Goal: Contribute content: Add original content to the website for others to see

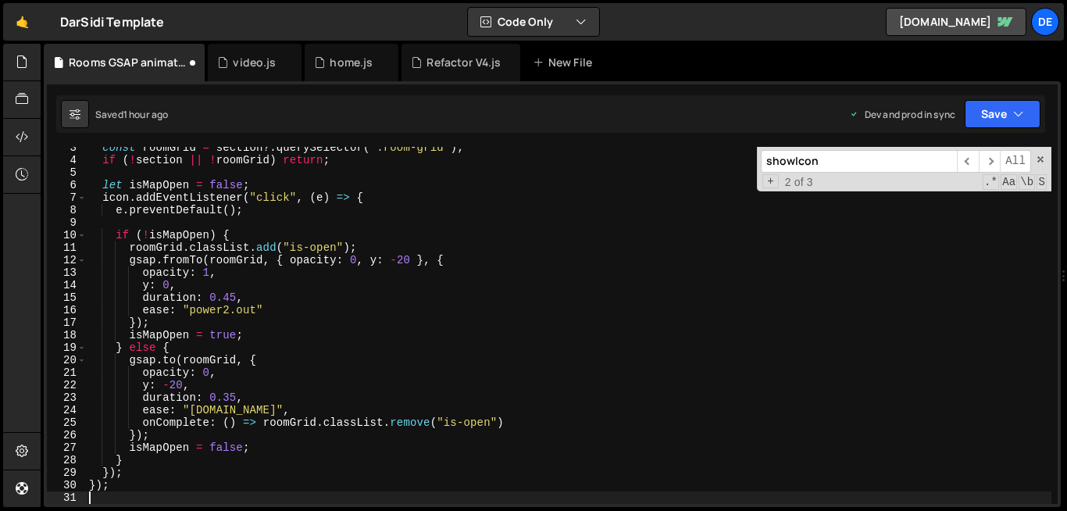
scroll to position [30, 0]
click at [344, 343] on div "const roomGrid = section ?. querySelector ( ".room-grid" ) ; if ( ! section || …" at bounding box center [569, 332] width 966 height 382
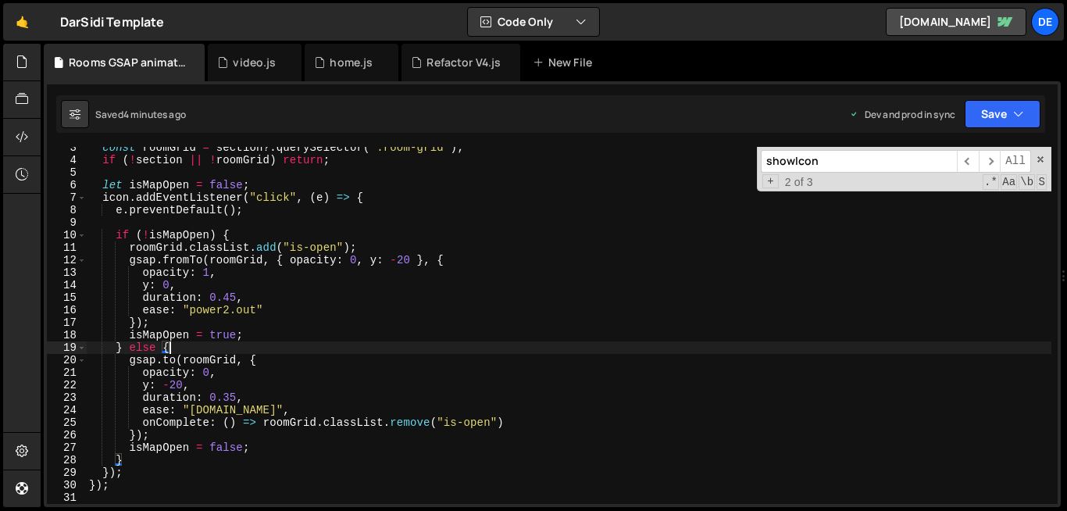
type textarea "});"
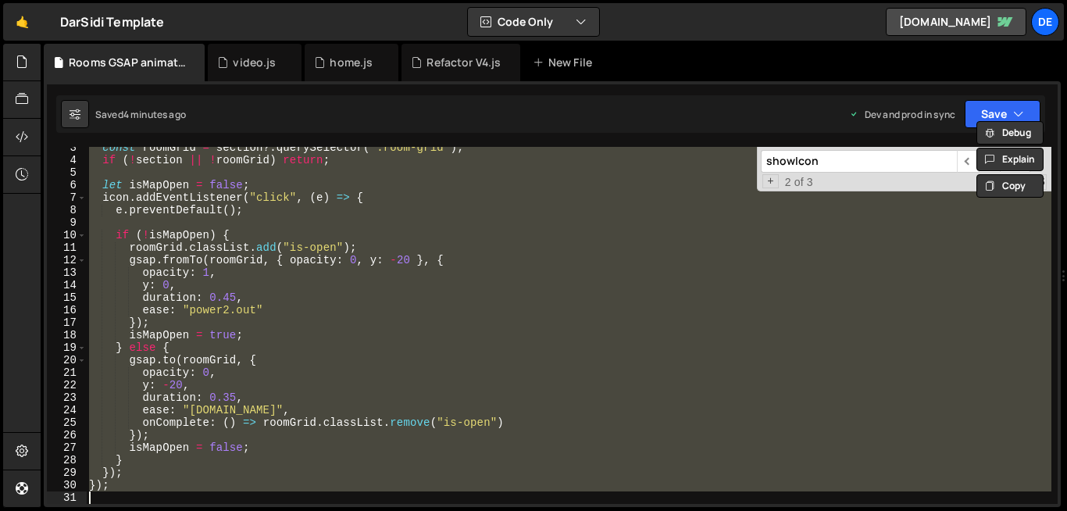
paste textarea
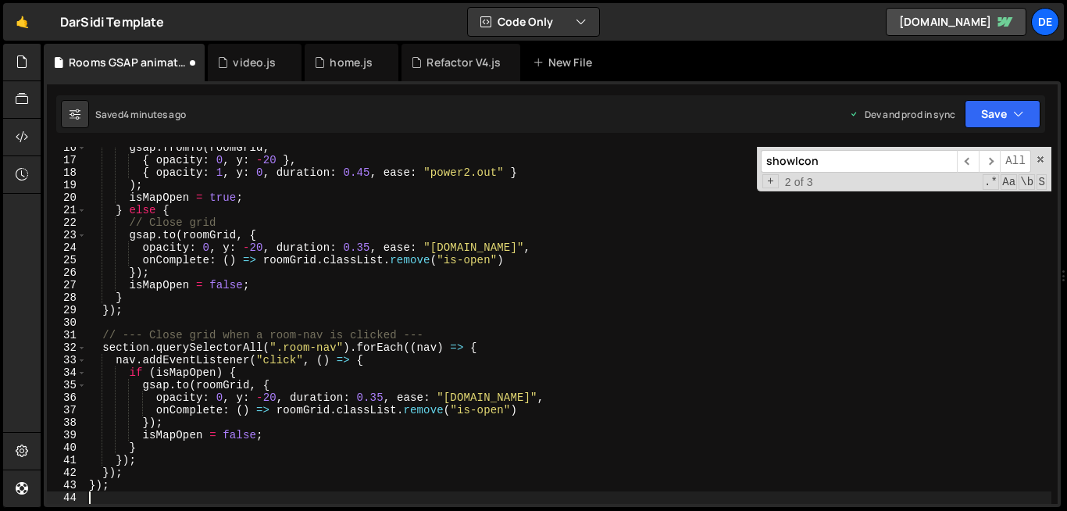
scroll to position [193, 0]
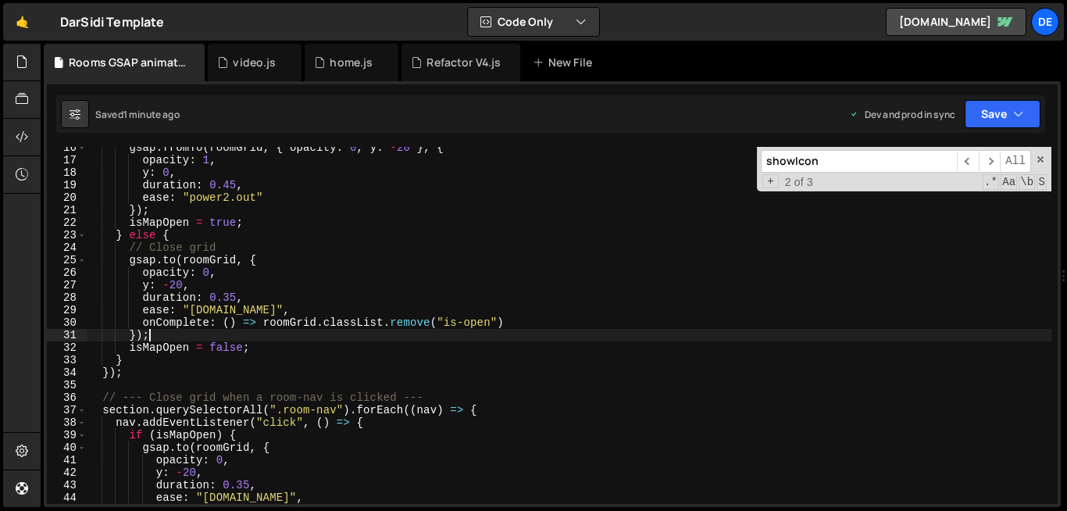
click at [628, 338] on div "gsap . fromTo ( roomGrid , { opacity : 0 , y : - 20 } , { opacity : 1 , y : 0 ,…" at bounding box center [569, 332] width 966 height 382
type textarea "});"
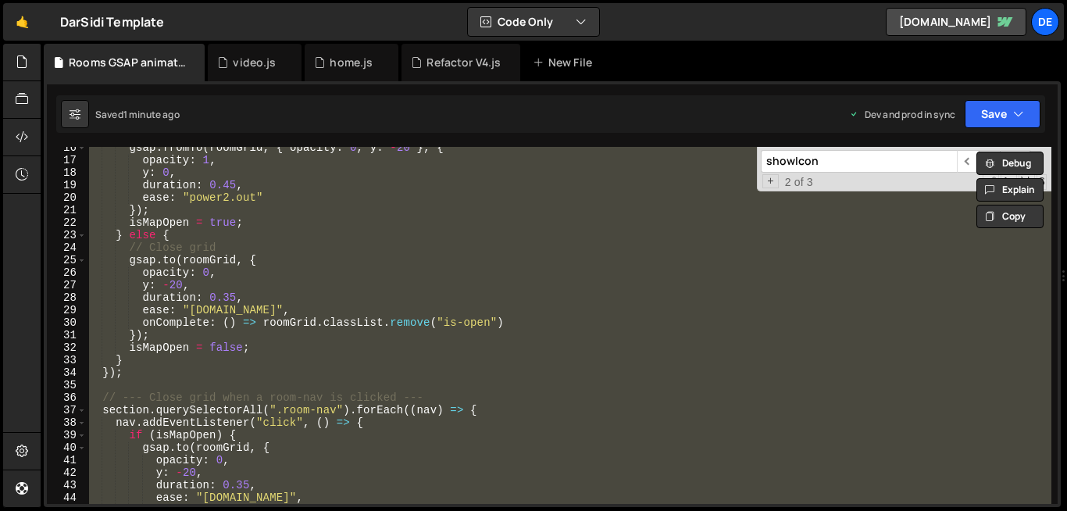
paste textarea
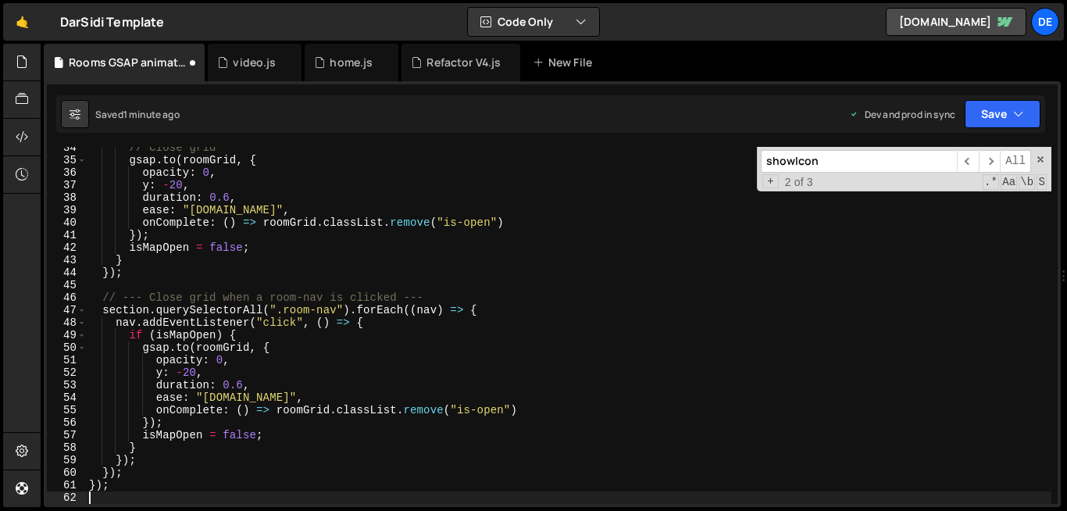
scroll to position [418, 0]
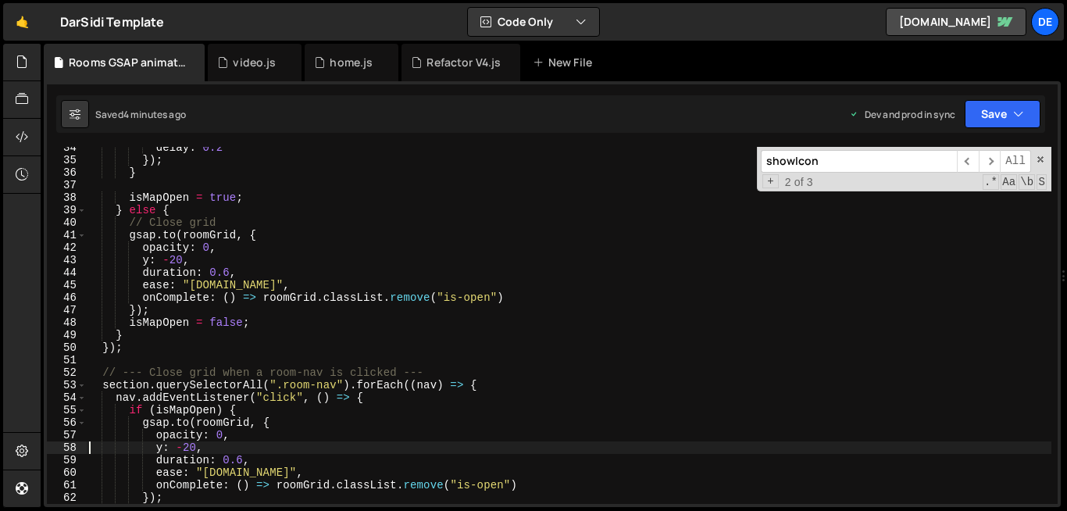
click at [690, 213] on div "delay : 0.2 }) ; } isMapOpen = true ; } else { // Close grid gsap . to ( roomGr…" at bounding box center [569, 332] width 966 height 382
type textarea "});"
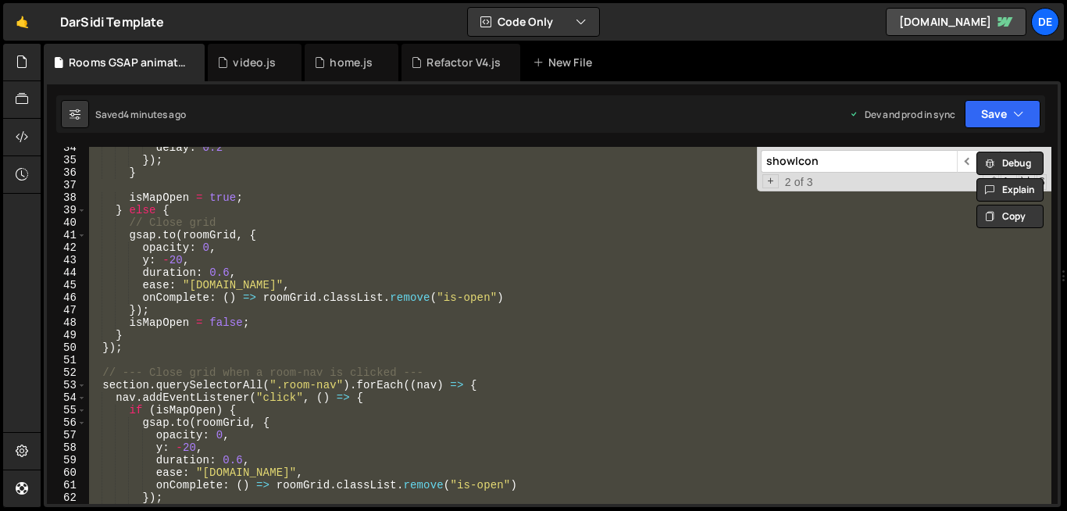
paste textarea
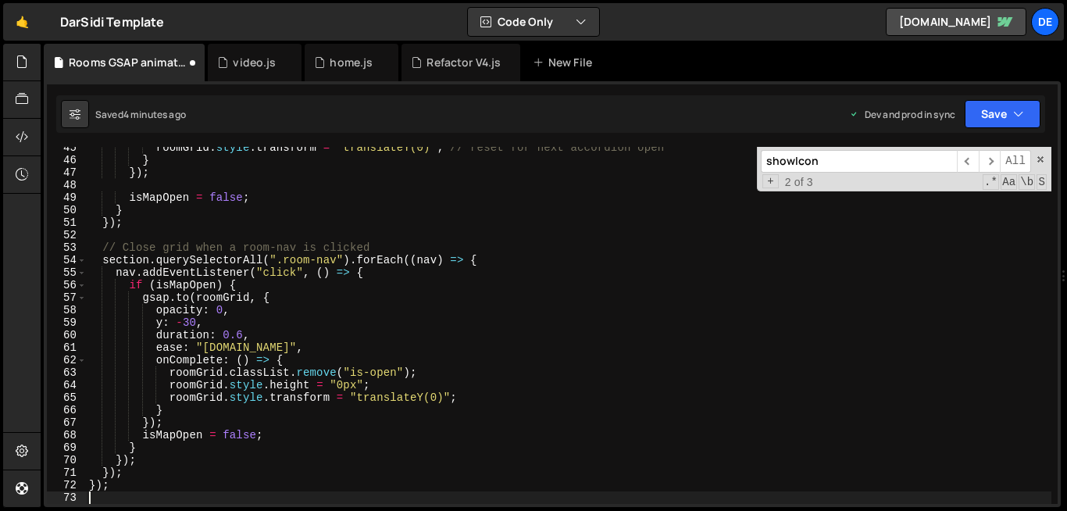
scroll to position [556, 0]
type textarea "});"
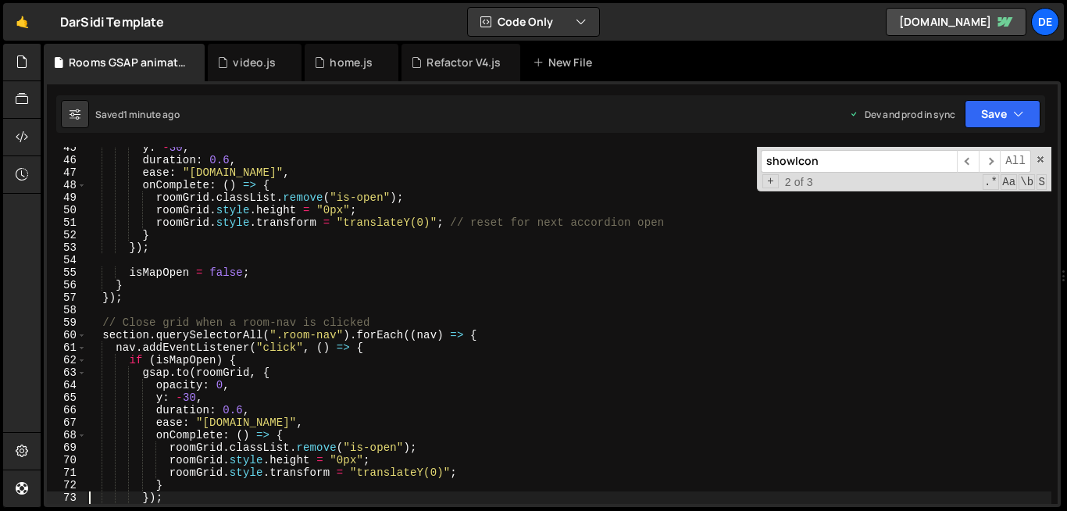
click at [831, 156] on input "showIcon" at bounding box center [859, 161] width 196 height 23
paste input "y: -30"
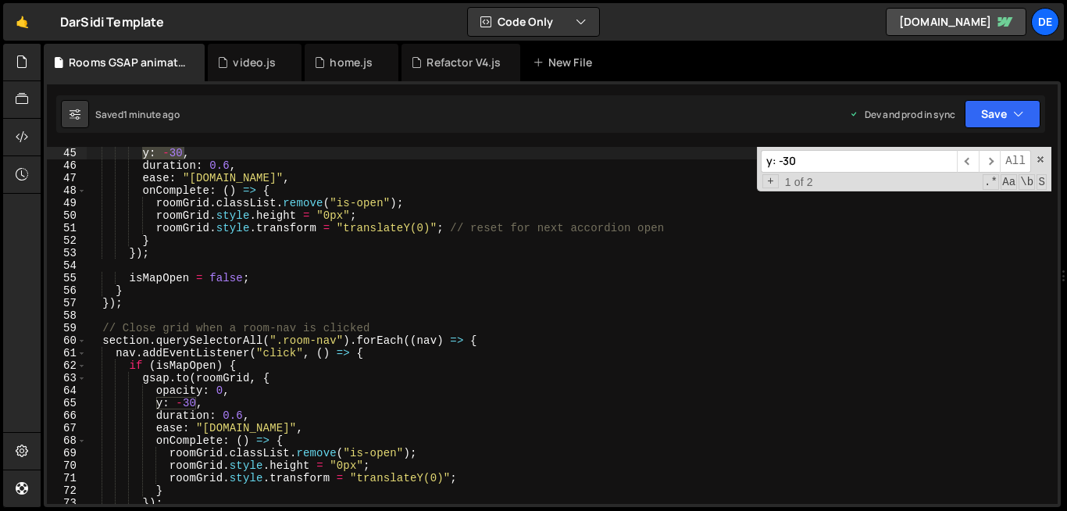
scroll to position [550, 0]
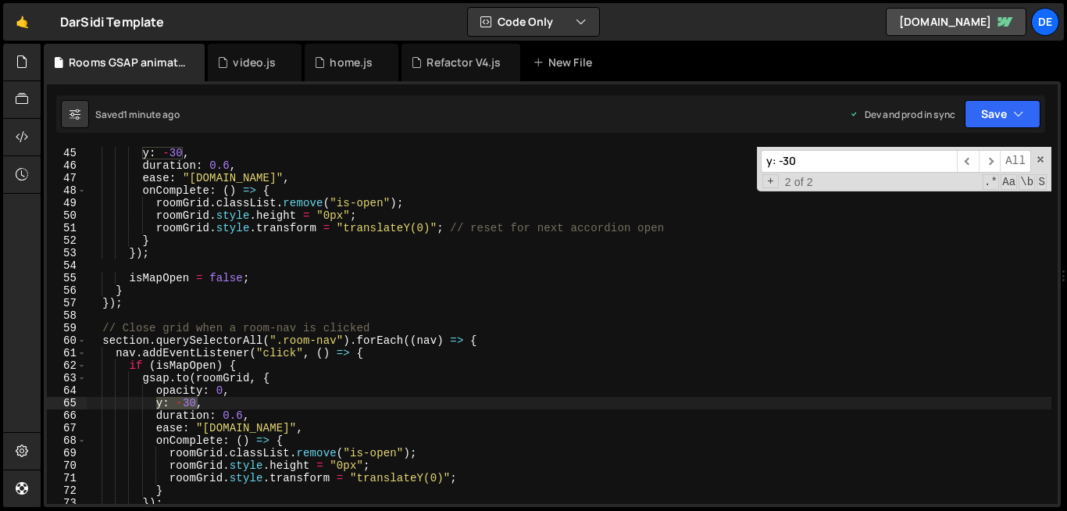
type input "y: -30"
click at [185, 406] on div "y : - 30 , duration : 0.6 , ease : "[DOMAIN_NAME]" , onComplete : ( ) => { room…" at bounding box center [569, 325] width 966 height 357
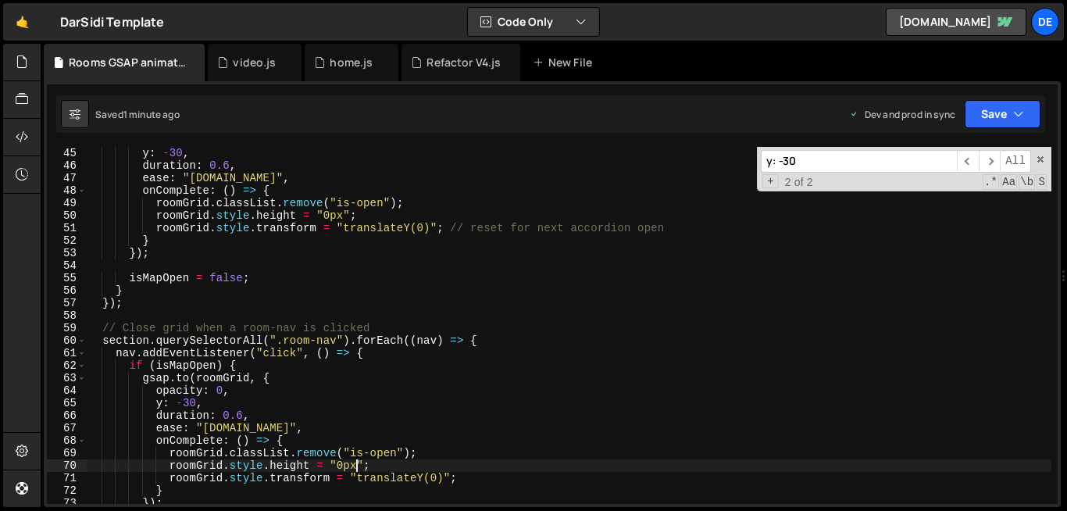
click at [355, 465] on div "y : - 30 , duration : 0.6 , ease : "[DOMAIN_NAME]" , onComplete : ( ) => { room…" at bounding box center [569, 338] width 966 height 382
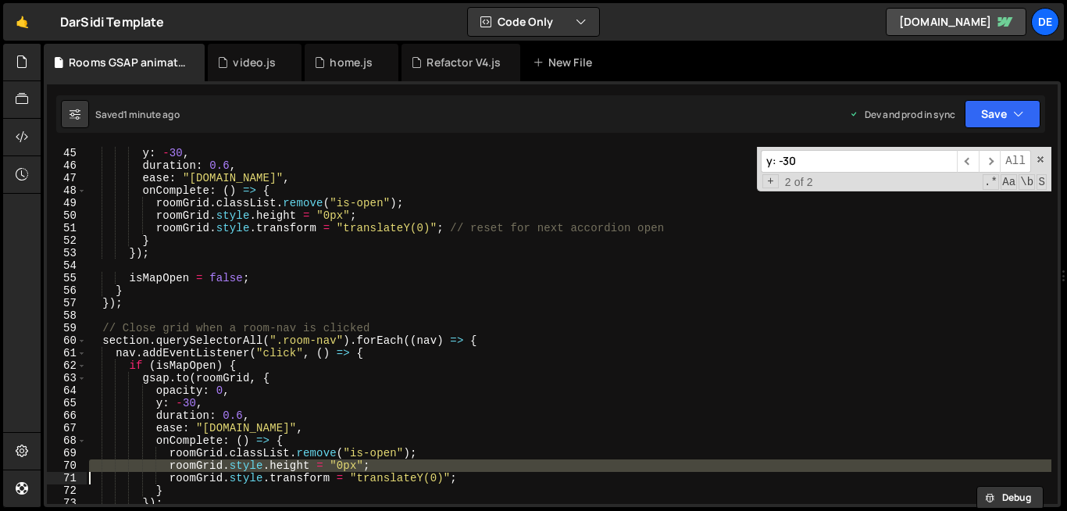
click at [355, 465] on div "y : - 30 , duration : 0.6 , ease : "[DOMAIN_NAME]" , onComplete : ( ) => { room…" at bounding box center [569, 338] width 966 height 382
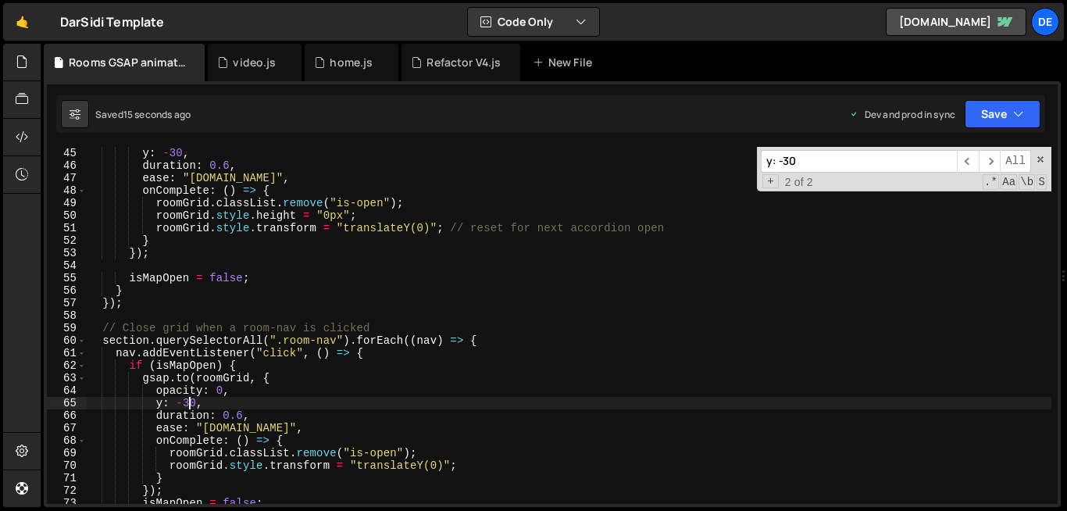
click at [188, 403] on div "y : - 30 , duration : 0.6 , ease : "[DOMAIN_NAME]" , onComplete : ( ) => { room…" at bounding box center [569, 338] width 966 height 382
click at [428, 422] on div "y : - 30 , duration : 0.6 , ease : "[DOMAIN_NAME]" , onComplete : ( ) => { room…" at bounding box center [569, 338] width 966 height 382
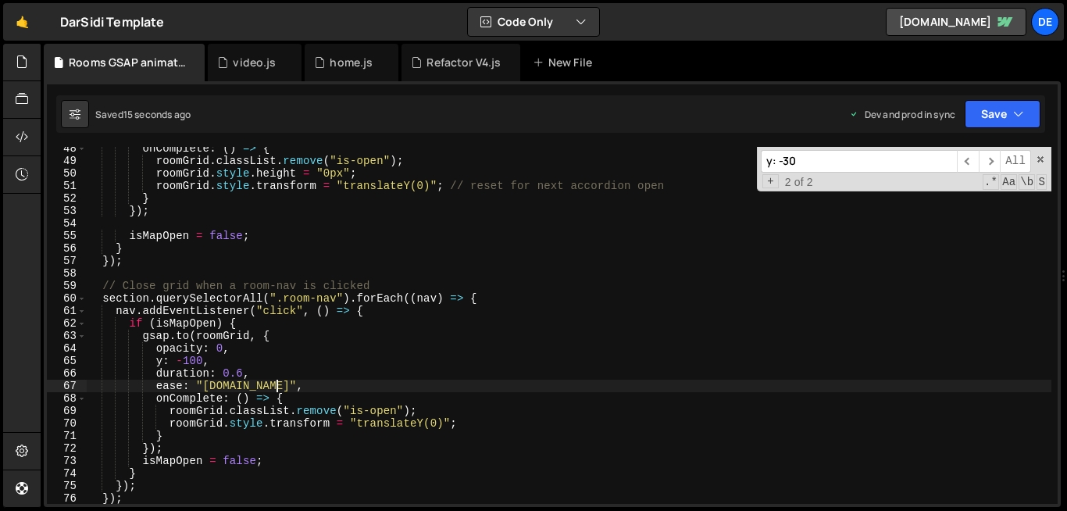
scroll to position [599, 0]
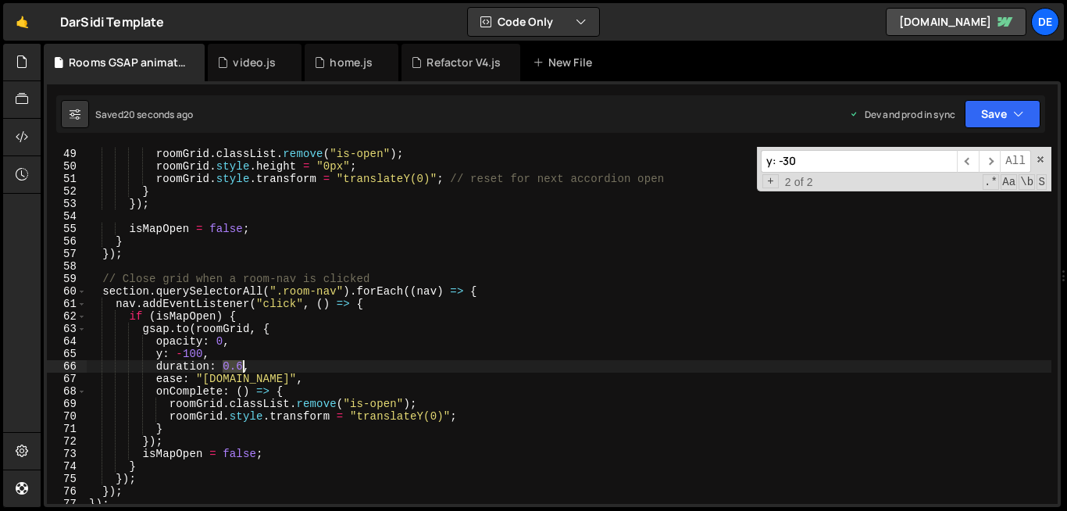
drag, startPoint x: 225, startPoint y: 365, endPoint x: 241, endPoint y: 363, distance: 16.5
click at [241, 363] on div "onComplete : ( ) => { roomGrid . classList . remove ( "is-open" ) ; roomGrid . …" at bounding box center [569, 326] width 966 height 382
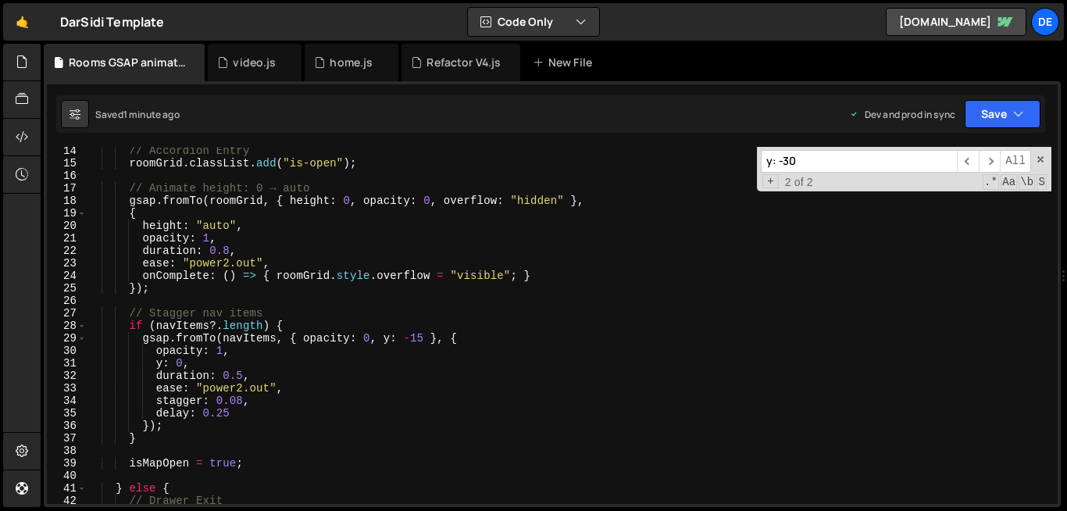
scroll to position [165, 0]
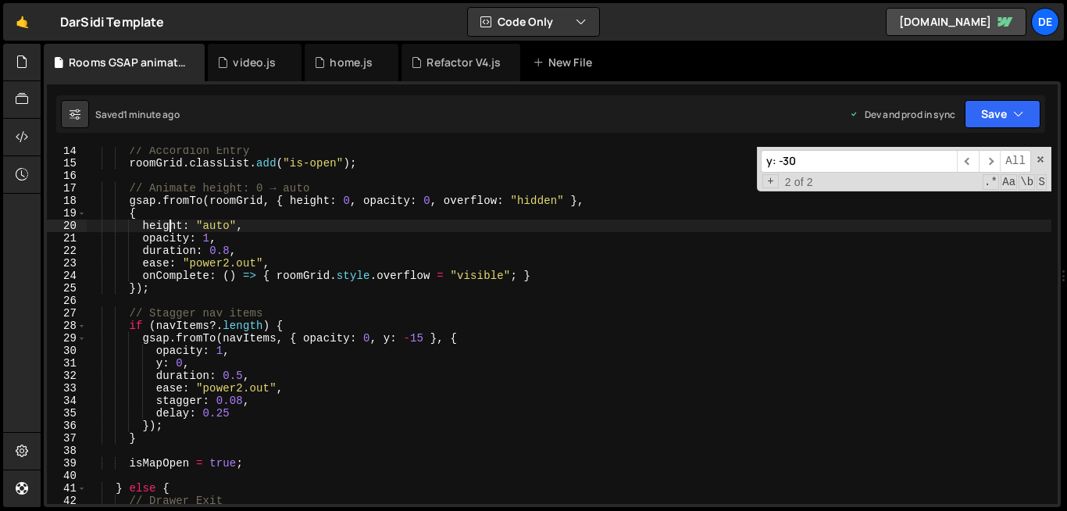
click at [170, 227] on div "// Accordion Entry roomGrid . classList . add ( "is-open" ) ; // Animate height…" at bounding box center [569, 336] width 966 height 382
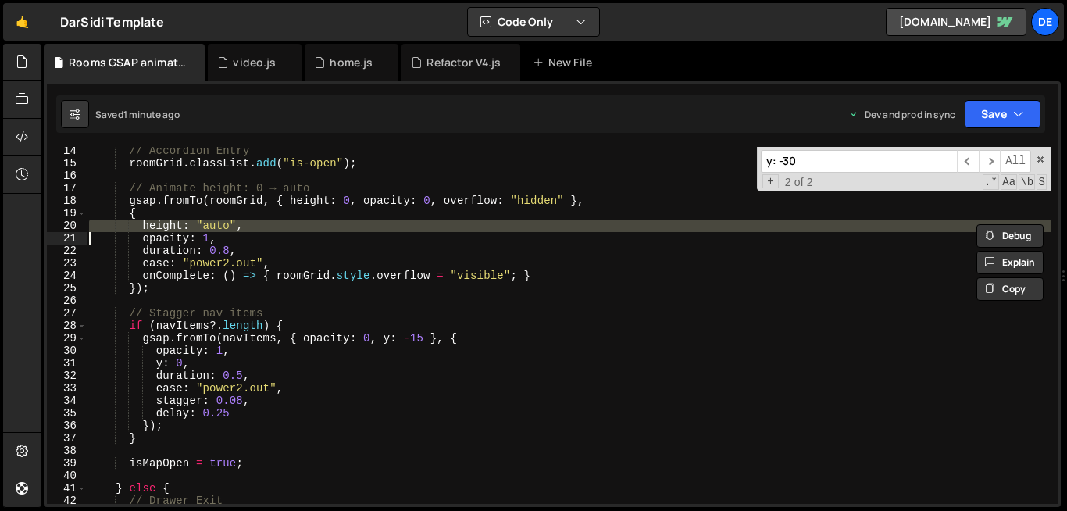
click at [170, 227] on div "// Accordion Entry roomGrid . classList . add ( "is-open" ) ; // Animate height…" at bounding box center [569, 336] width 966 height 382
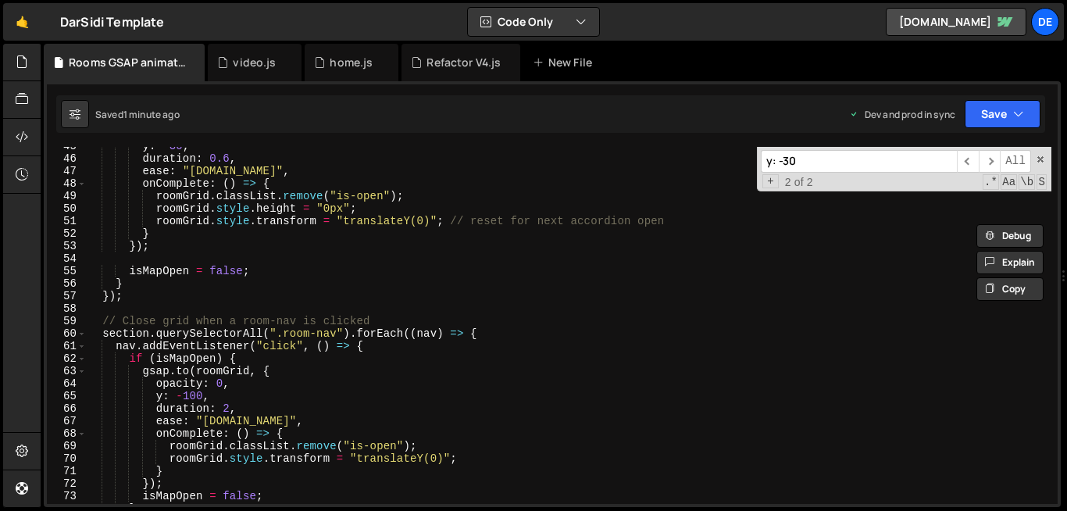
scroll to position [557, 0]
click at [185, 395] on div "y : - 30 , duration : 0.6 , ease : "[DOMAIN_NAME]" , onComplete : ( ) => { room…" at bounding box center [569, 331] width 966 height 382
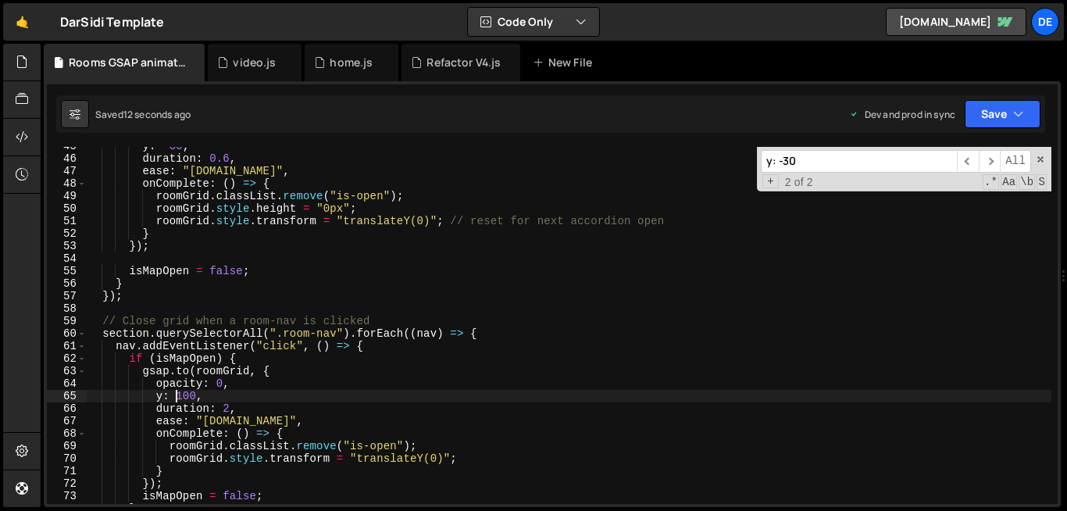
scroll to position [791, 0]
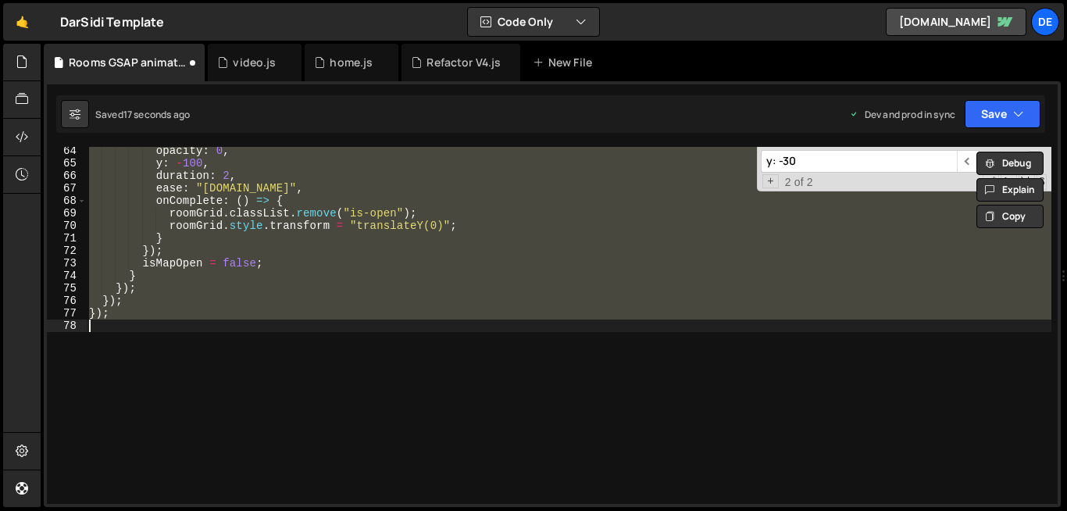
type textarea "});"
click at [241, 445] on div "opacity : 0 , y : - 100 , duration : 2 , ease : "[DOMAIN_NAME]" , onComplete : …" at bounding box center [569, 325] width 966 height 357
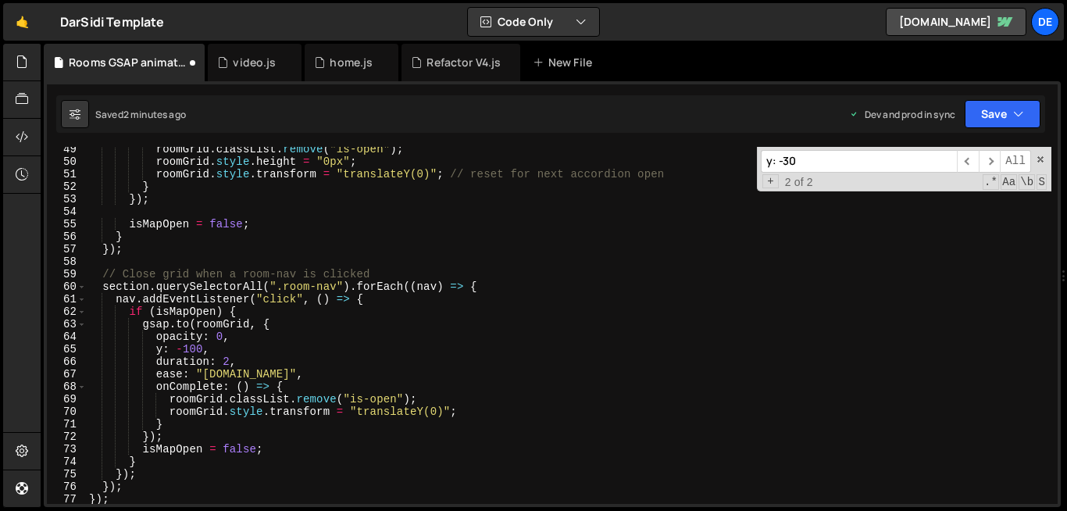
scroll to position [608, 0]
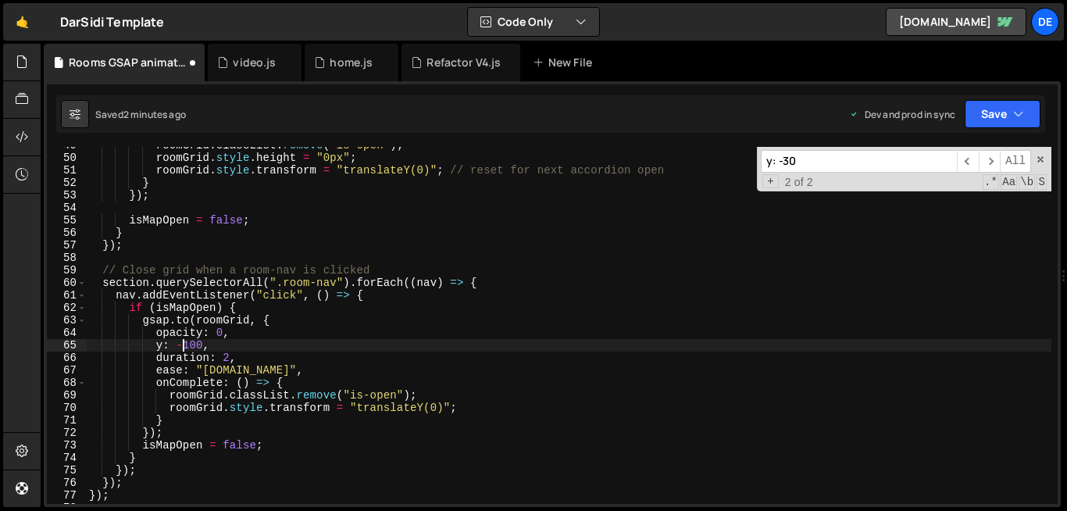
click at [184, 345] on div "roomGrid . classList . remove ( "is-open" ) ; roomGrid . style . height = "0px"…" at bounding box center [569, 330] width 966 height 382
drag, startPoint x: 177, startPoint y: 347, endPoint x: 201, endPoint y: 346, distance: 23.5
click at [201, 346] on div "roomGrid . classList . remove ( "is-open" ) ; roomGrid . style . height = "0px"…" at bounding box center [569, 330] width 966 height 382
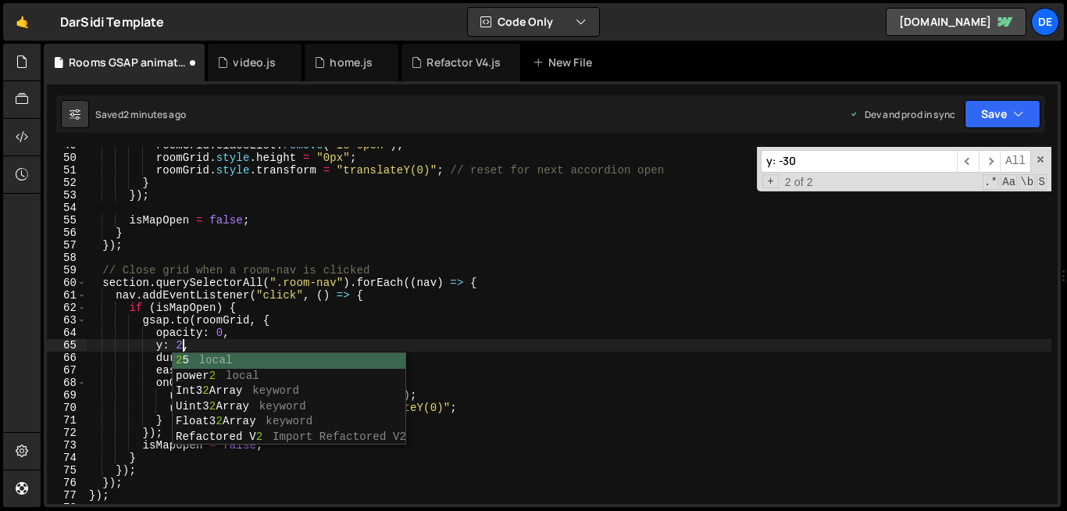
scroll to position [0, 6]
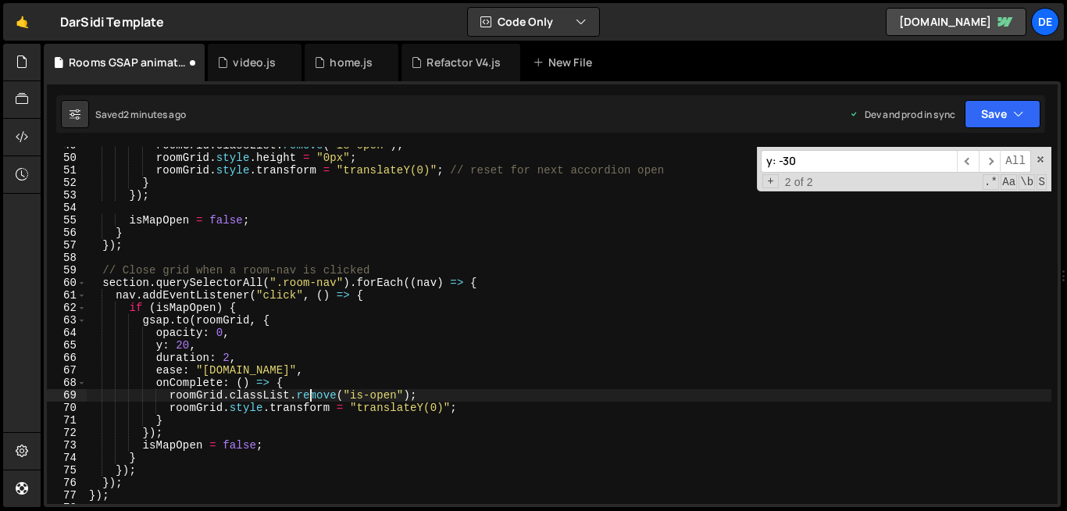
click at [309, 392] on div "roomGrid . classList . remove ( "is-open" ) ; roomGrid . style . height = "0px"…" at bounding box center [569, 330] width 966 height 382
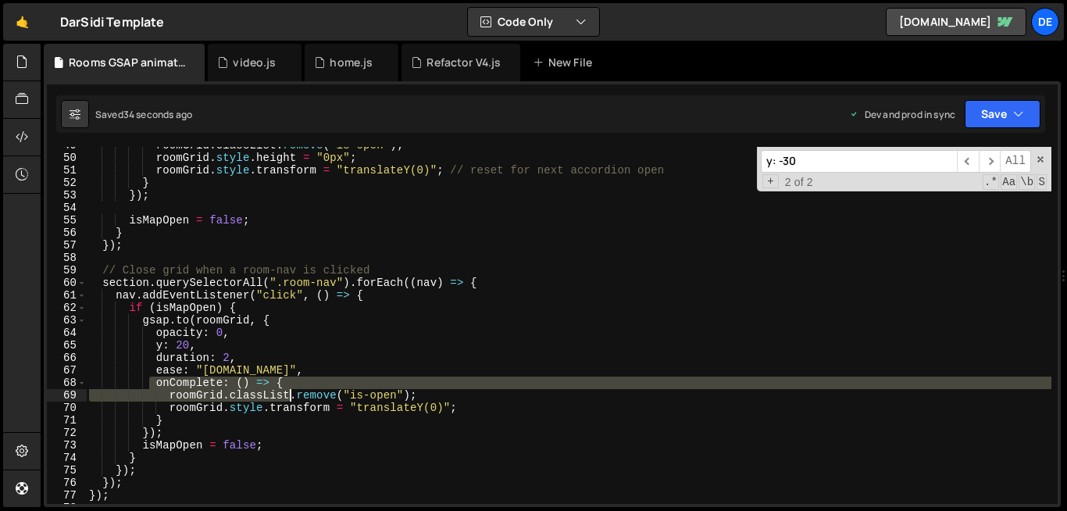
drag, startPoint x: 152, startPoint y: 381, endPoint x: 334, endPoint y: 413, distance: 184.1
click at [334, 413] on div "roomGrid . classList . remove ( "is-open" ) ; roomGrid . style . height = "0px"…" at bounding box center [569, 330] width 966 height 382
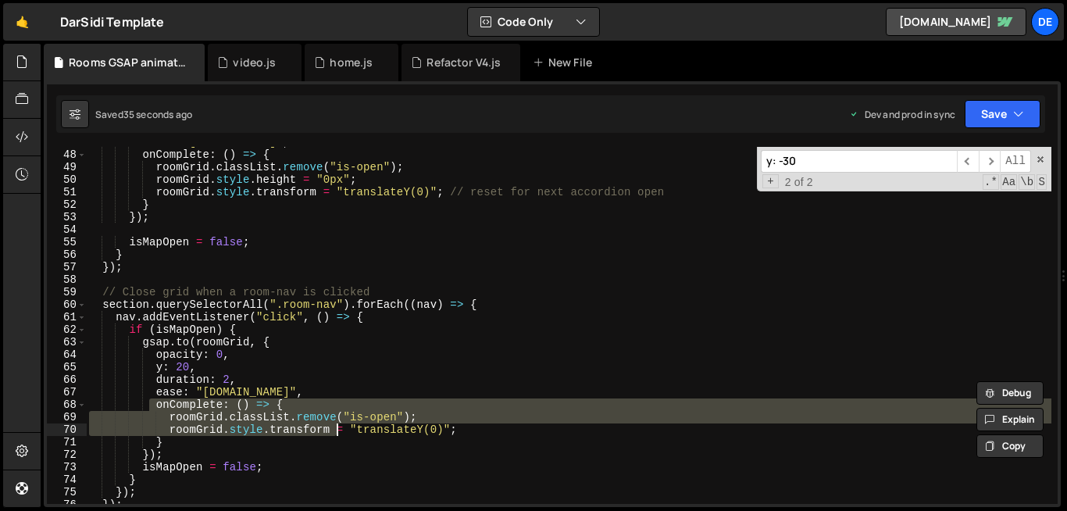
scroll to position [585, 0]
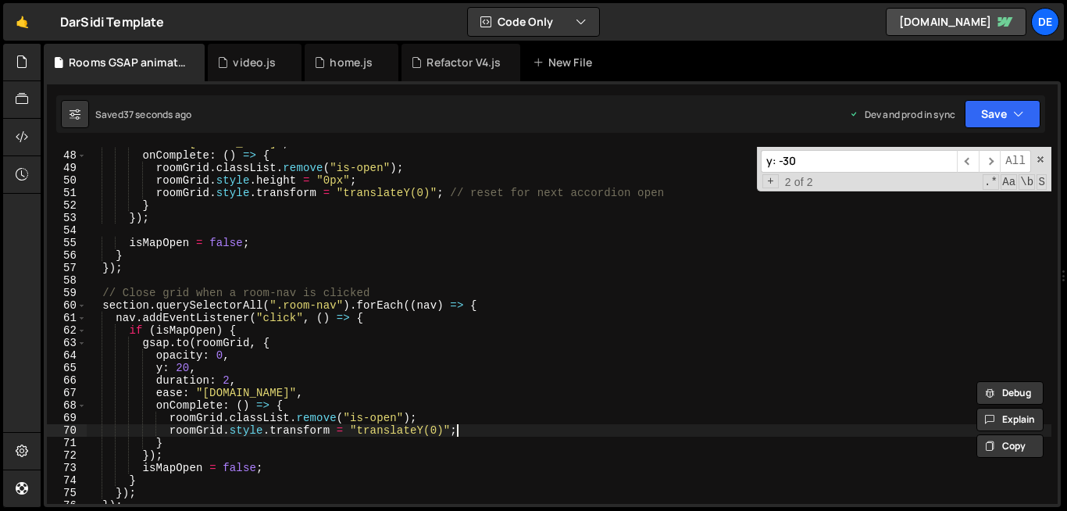
click at [472, 431] on div "ease : "[DOMAIN_NAME]" , onComplete : ( ) => { roomGrid . classList . remove ( …" at bounding box center [569, 328] width 966 height 382
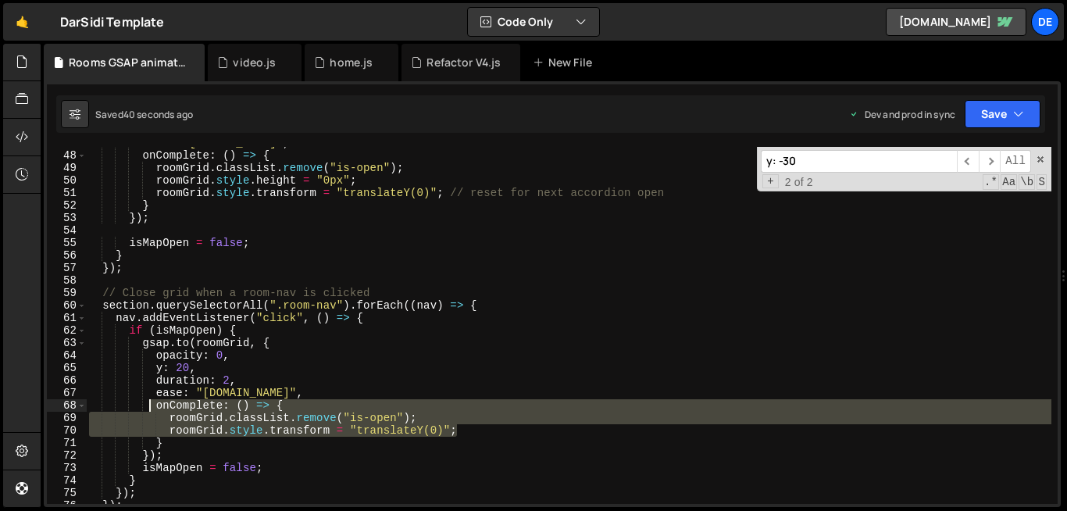
drag, startPoint x: 472, startPoint y: 431, endPoint x: 153, endPoint y: 405, distance: 319.9
click at [153, 405] on div "ease : "[DOMAIN_NAME]" , onComplete : ( ) => { roomGrid . classList . remove ( …" at bounding box center [569, 328] width 966 height 382
type textarea "onComplete: () => { roomGrid.classList.remove("is-open");"
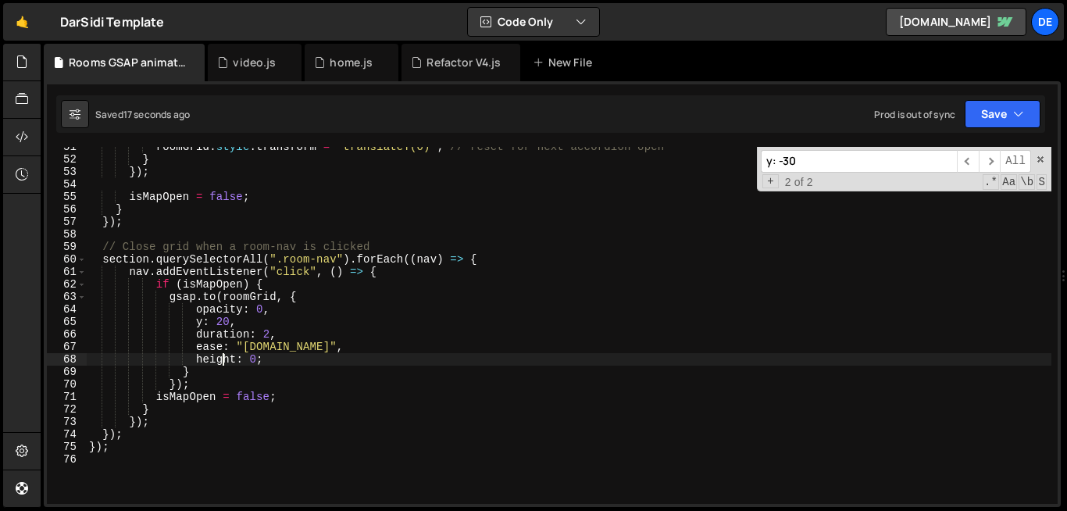
scroll to position [660, 0]
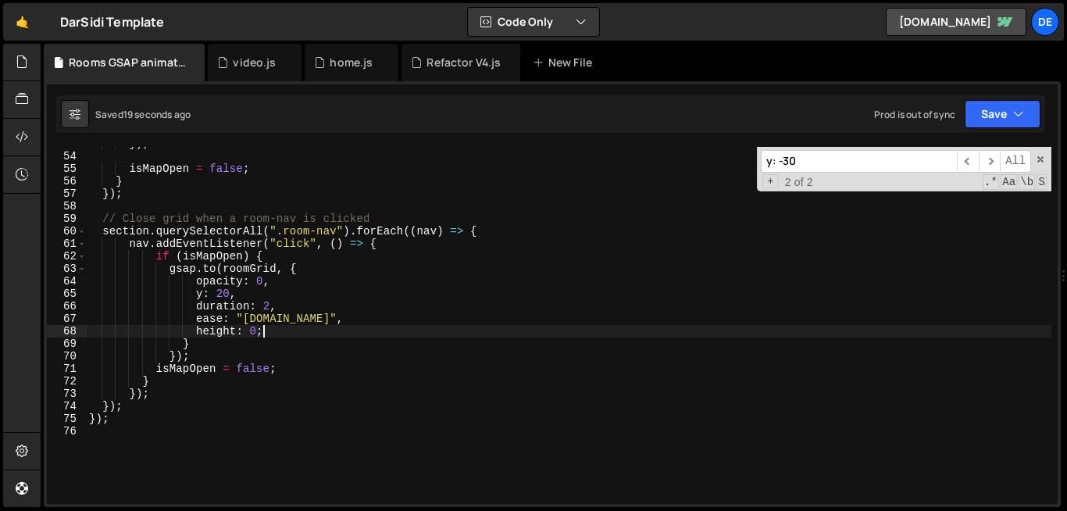
click at [272, 331] on div "}) ; isMapOpen = false ; } }) ; // Close grid when a room-nav is clicked sectio…" at bounding box center [569, 329] width 966 height 382
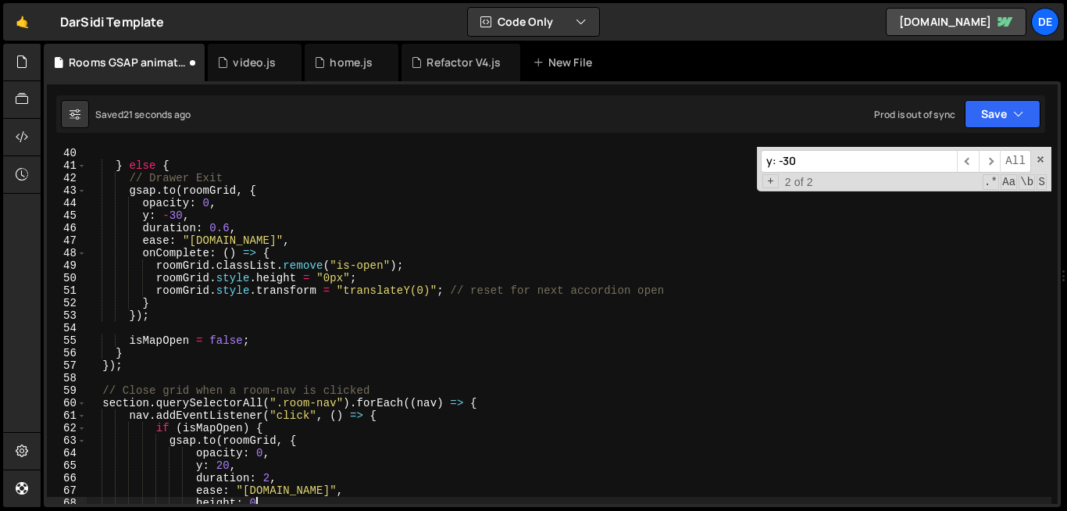
scroll to position [481, 0]
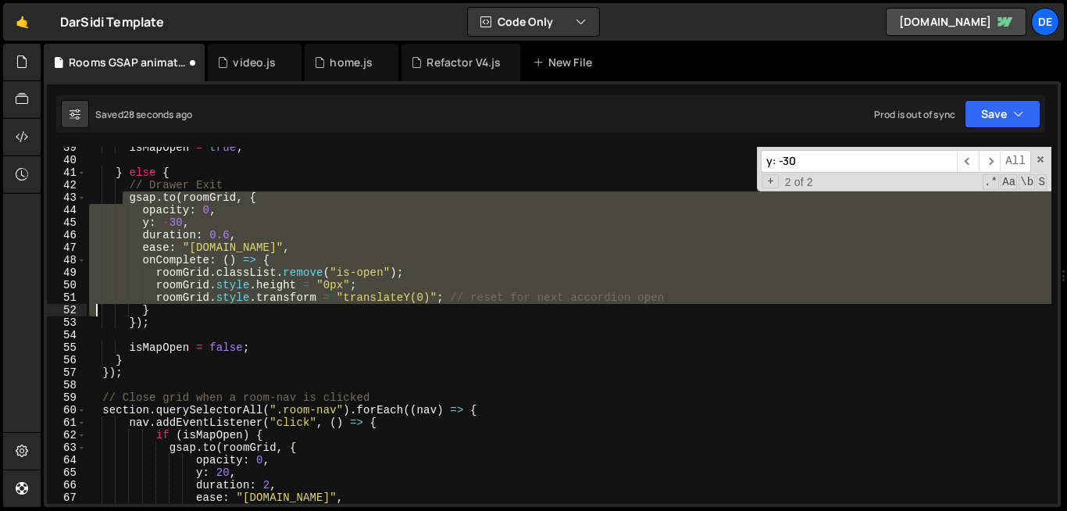
drag, startPoint x: 122, startPoint y: 201, endPoint x: 94, endPoint y: 307, distance: 109.9
click at [94, 307] on div "isMapOpen = true ; } else { // Drawer Exit gsap . to ( roomGrid , { opacity : 0…" at bounding box center [569, 332] width 966 height 382
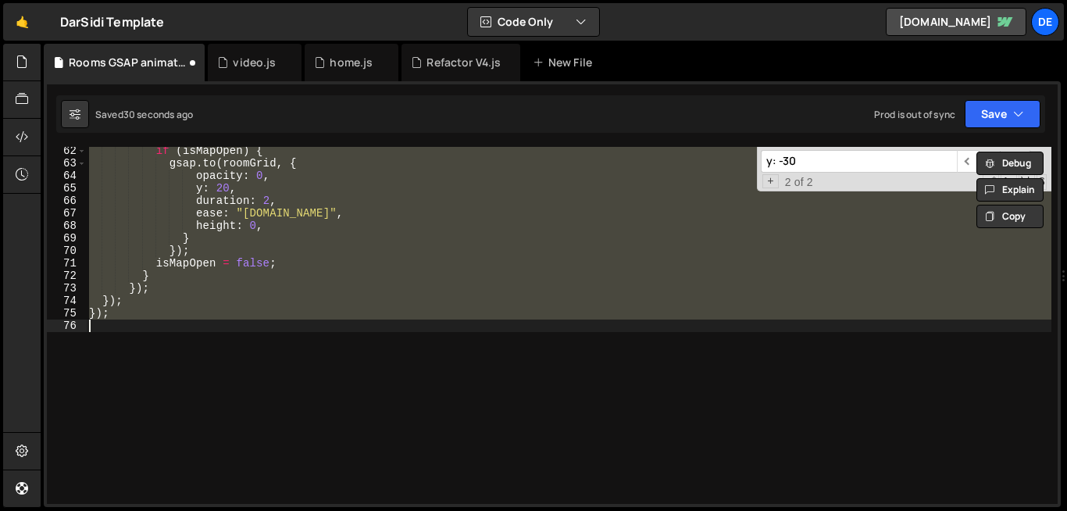
scroll to position [766, 0]
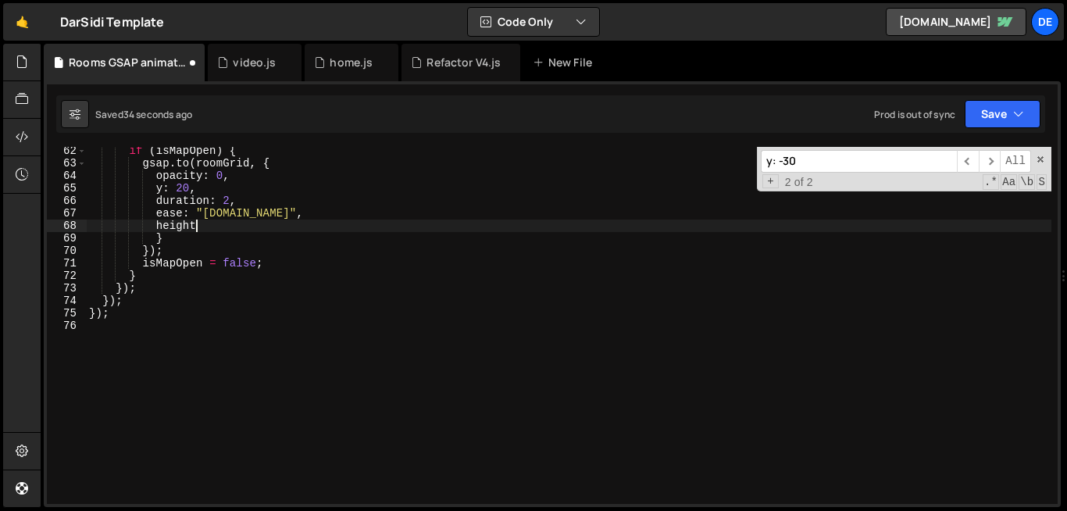
type textarea "he"
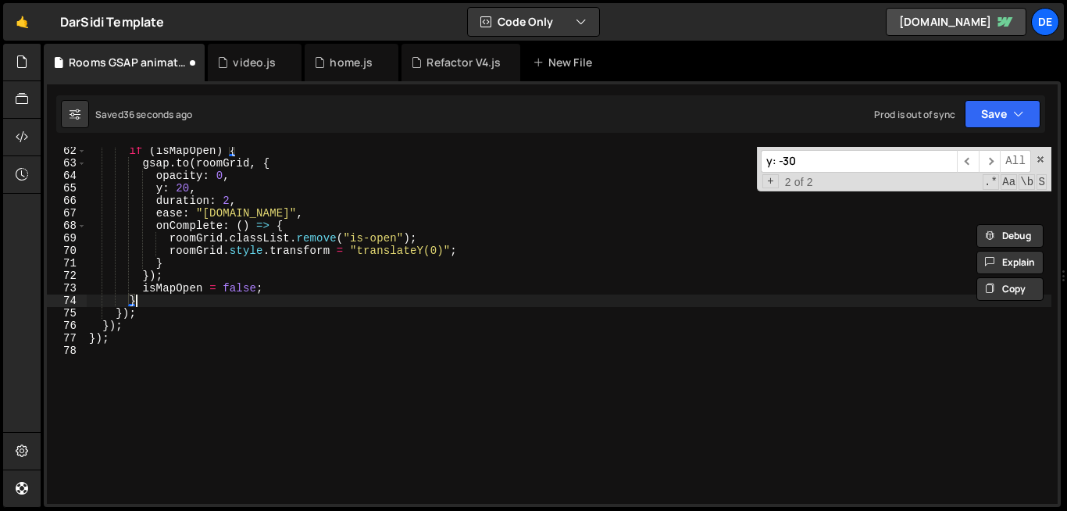
click at [545, 304] on div "if ( isMapOpen ) { gsap . to ( roomGrid , { opacity : 0 , y : 20 , duration : 2…" at bounding box center [569, 336] width 966 height 382
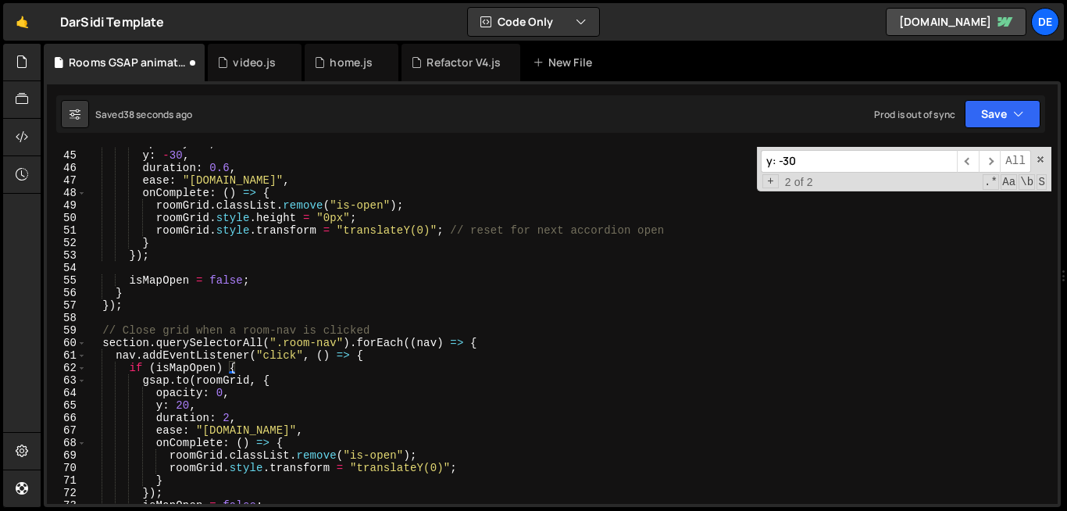
scroll to position [548, 0]
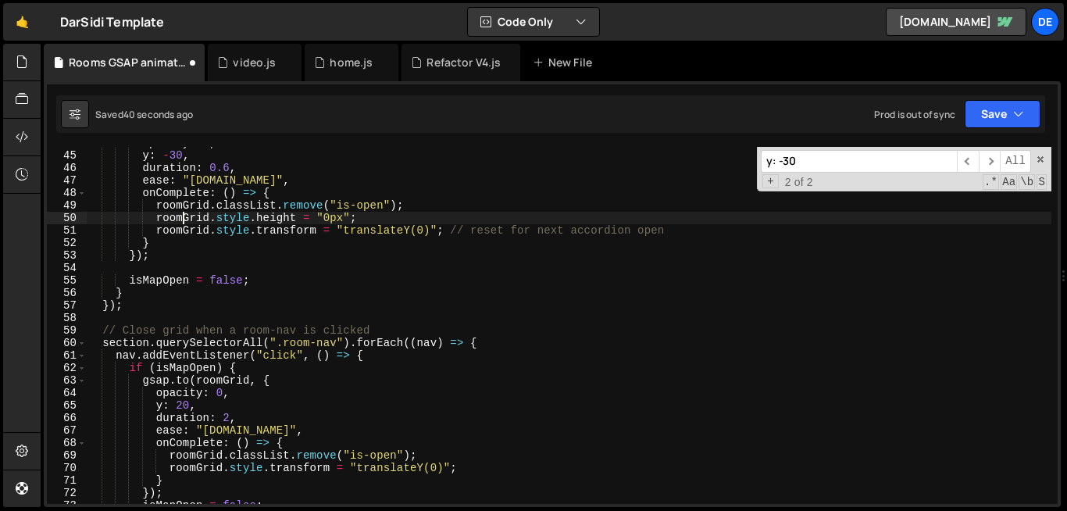
click at [181, 220] on div "opacity : 0 , y : - 30 , duration : 0.6 , ease : "[DOMAIN_NAME]" , onComplete :…" at bounding box center [569, 328] width 966 height 382
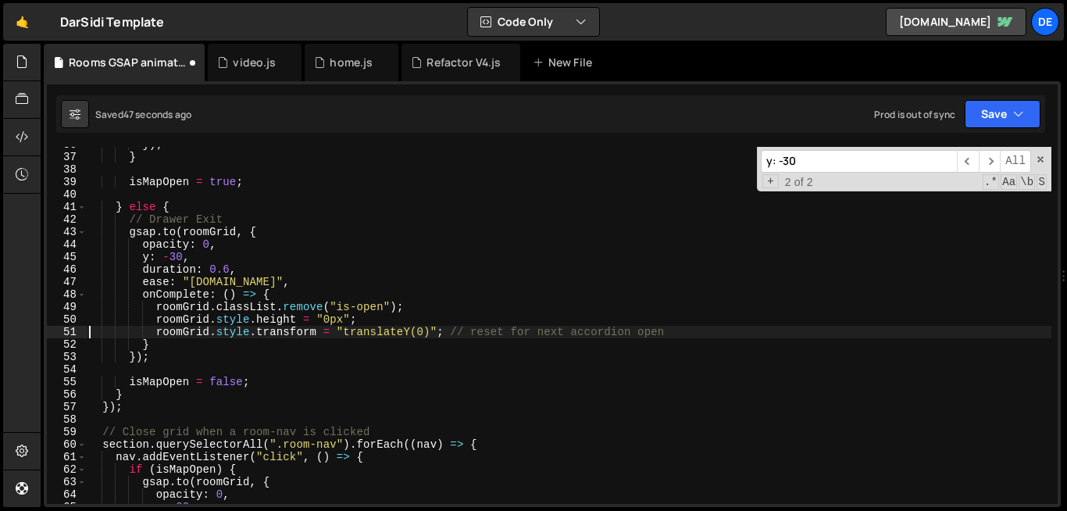
scroll to position [447, 0]
type textarea "roomGrid.style.transform = "translateY(0)"; // reset for next accordion open"
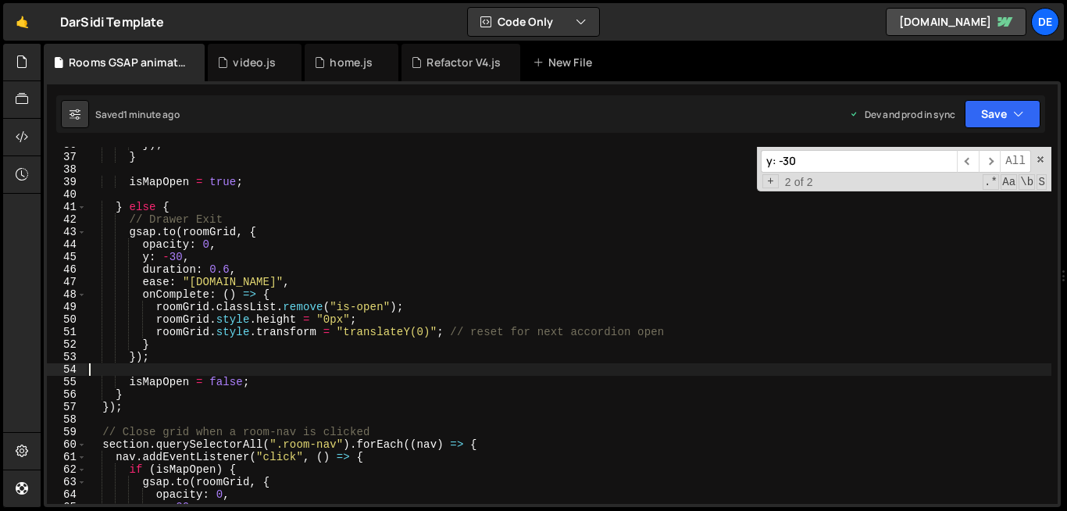
click at [606, 370] on div "}) ; } isMapOpen = true ; } else { // Drawer Exit gsap . to ( roomGrid , { opac…" at bounding box center [569, 329] width 966 height 382
type textarea "});"
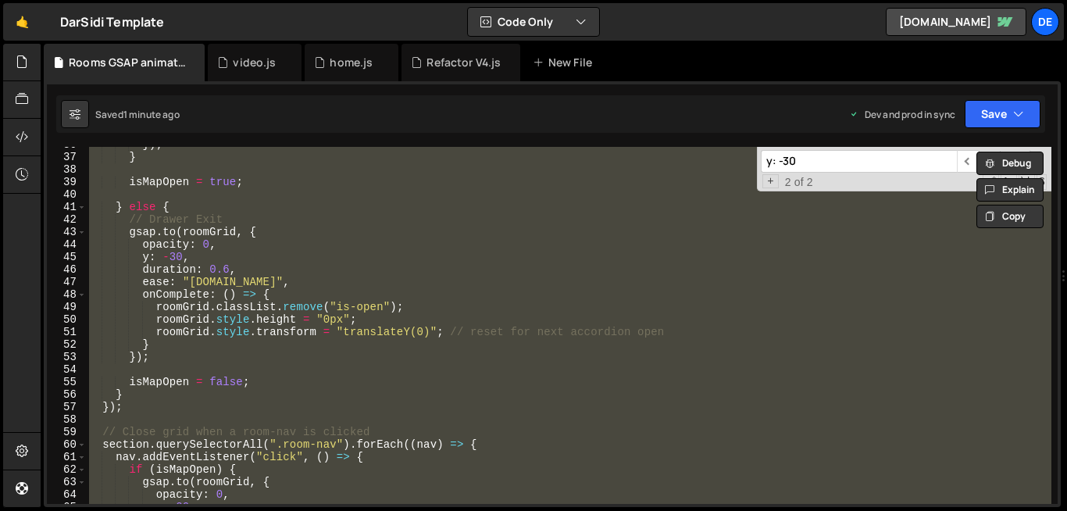
paste textarea
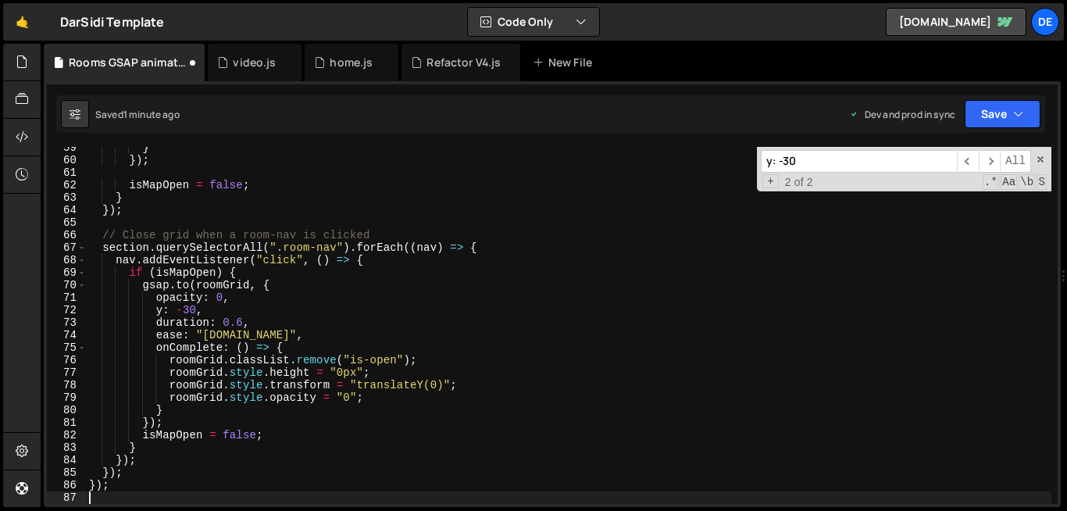
scroll to position [731, 0]
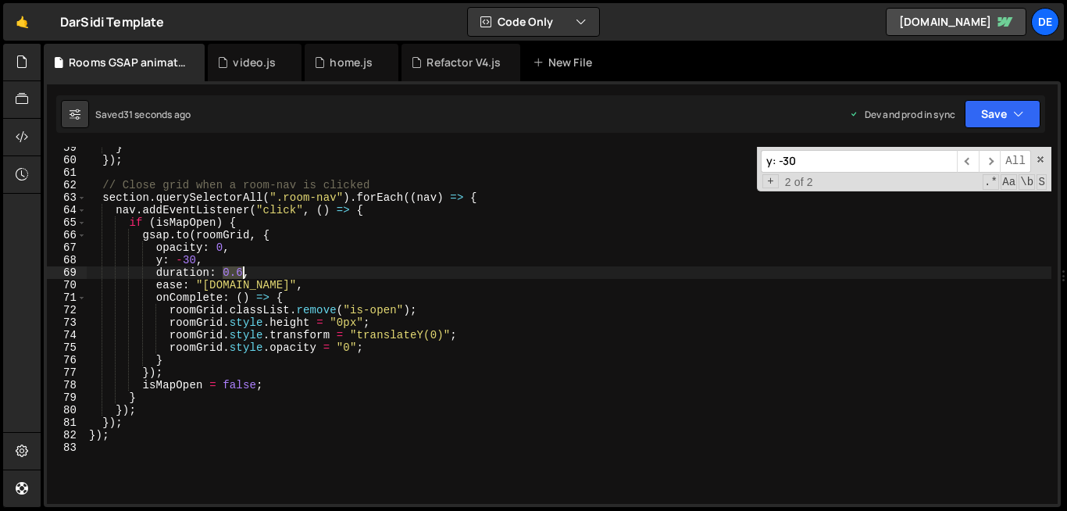
drag, startPoint x: 223, startPoint y: 270, endPoint x: 241, endPoint y: 271, distance: 18.0
click at [241, 271] on div "} }) ; // Close grid when a room-nav is clicked section . querySelectorAll ( ".…" at bounding box center [569, 332] width 966 height 382
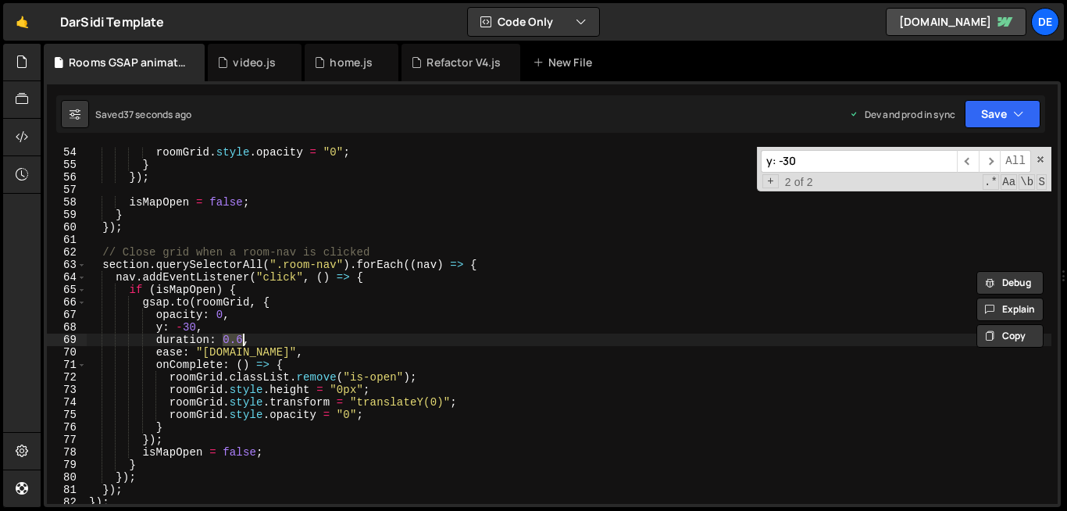
scroll to position [663, 0]
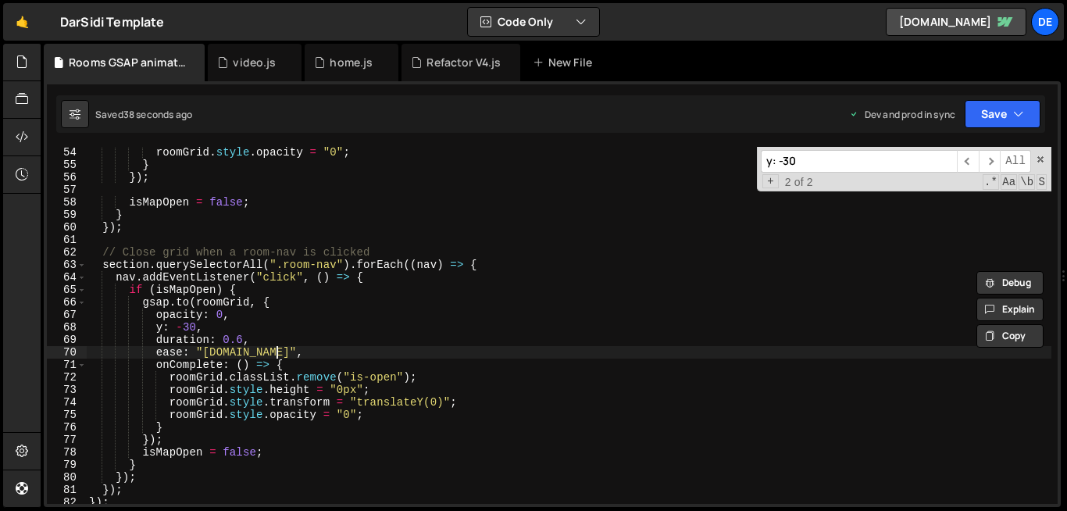
click at [432, 356] on div "roomGrid . style . opacity = "0" ; } }) ; isMapOpen = false ; } }) ; // Close g…" at bounding box center [569, 337] width 966 height 382
click at [501, 477] on div "roomGrid . style . opacity = "0" ; } }) ; isMapOpen = false ; } }) ; // Close g…" at bounding box center [569, 337] width 966 height 382
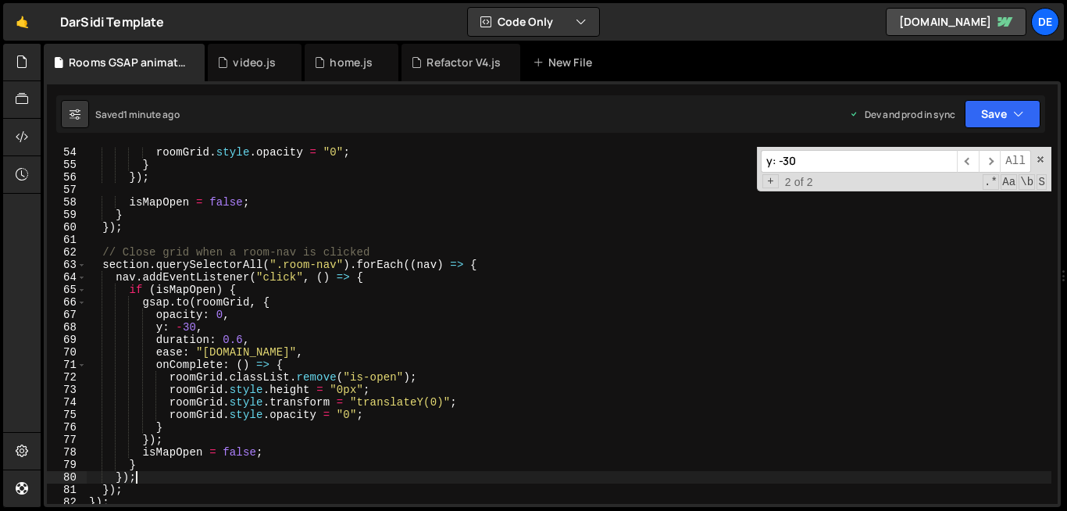
type textarea "});"
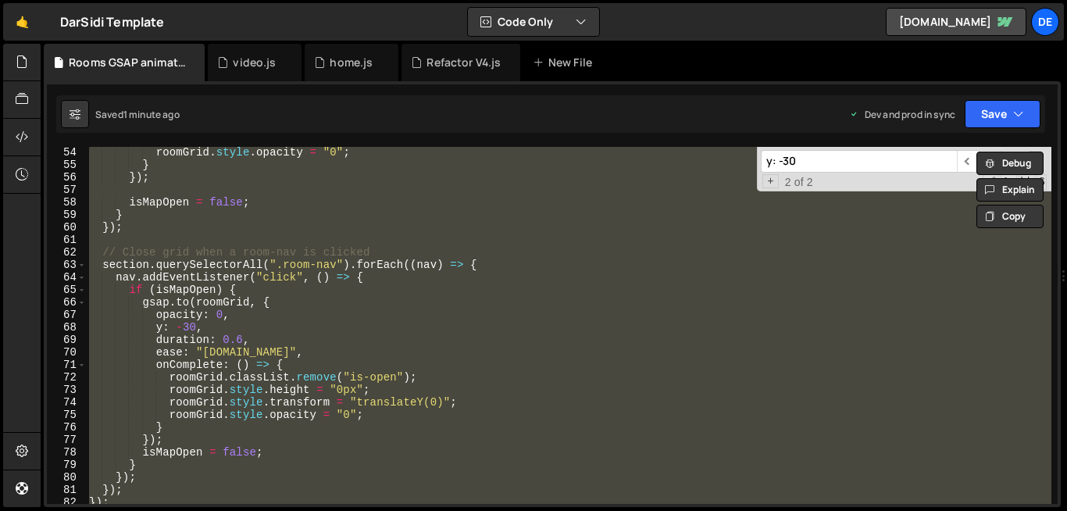
paste textarea
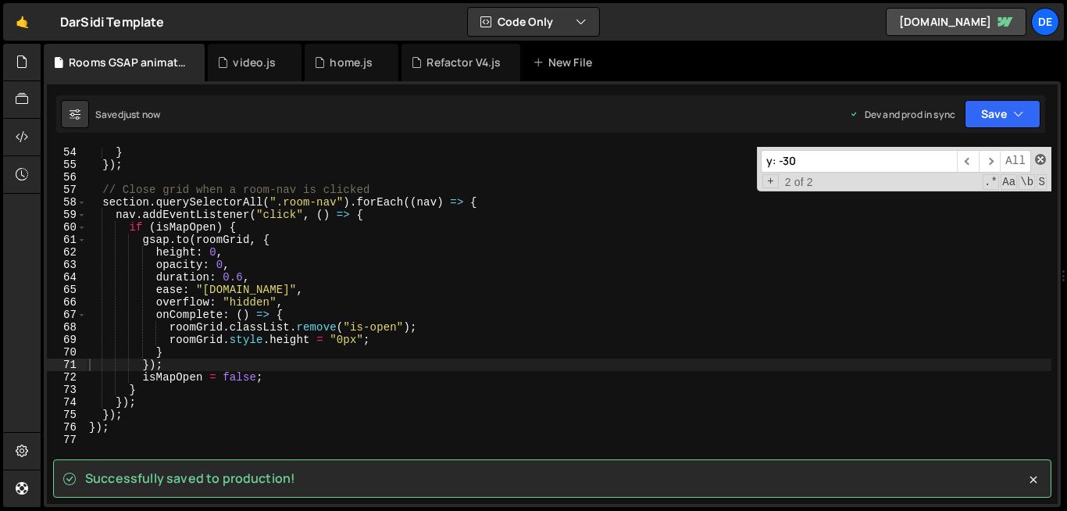
click at [1042, 159] on span at bounding box center [1040, 159] width 11 height 11
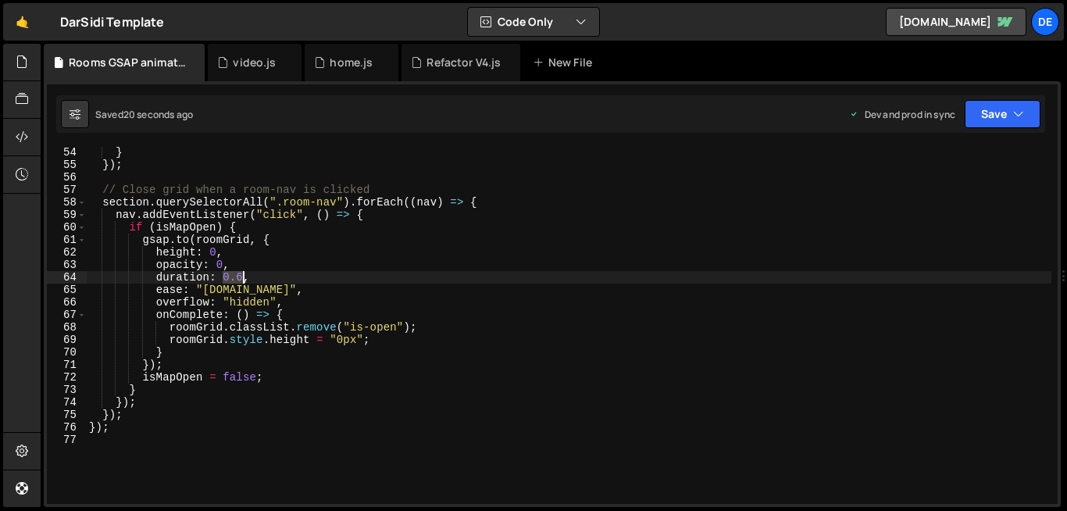
drag, startPoint x: 224, startPoint y: 276, endPoint x: 241, endPoint y: 277, distance: 17.2
click at [241, 277] on div "} }) ; // Close grid when a room-nav is clicked section . querySelectorAll ( ".…" at bounding box center [569, 337] width 966 height 382
type textarea "duration: 1.2,"
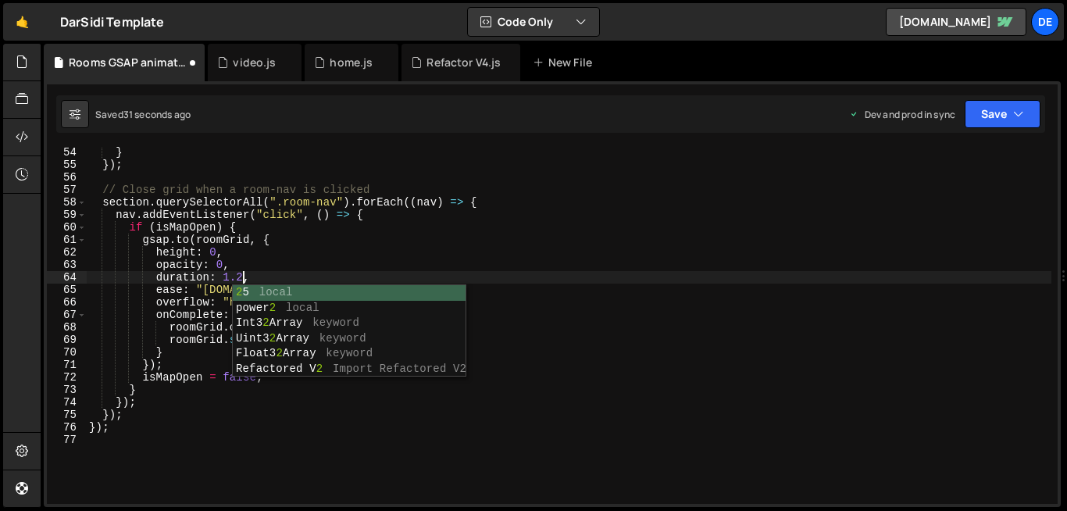
scroll to position [0, 10]
click at [660, 500] on div "} }) ; // Close grid when a room-nav is clicked section . querySelectorAll ( ".…" at bounding box center [569, 337] width 966 height 382
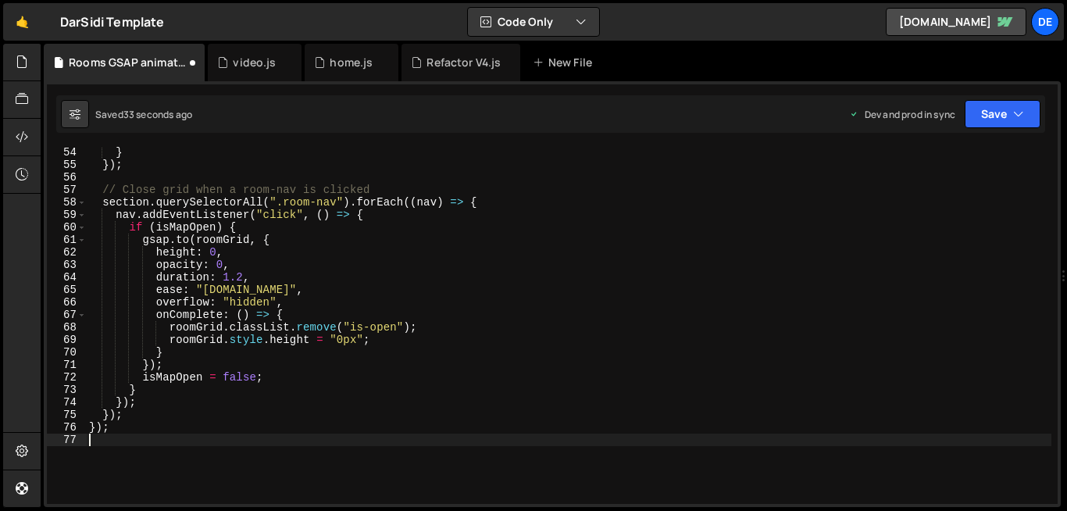
scroll to position [0, 0]
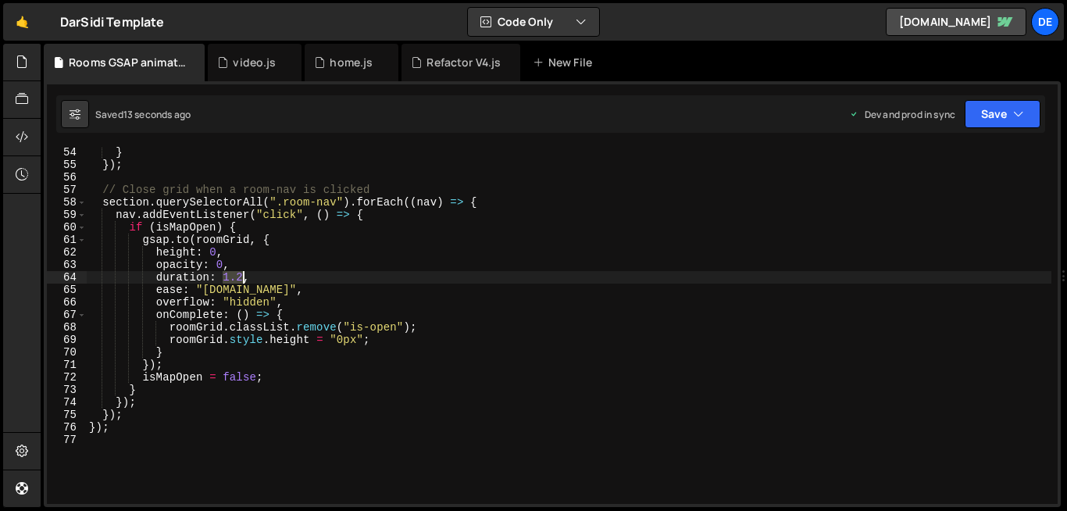
drag, startPoint x: 224, startPoint y: 277, endPoint x: 240, endPoint y: 277, distance: 15.6
click at [240, 277] on div "} }) ; // Close grid when a room-nav is clicked section . querySelectorAll ( ".…" at bounding box center [569, 337] width 966 height 382
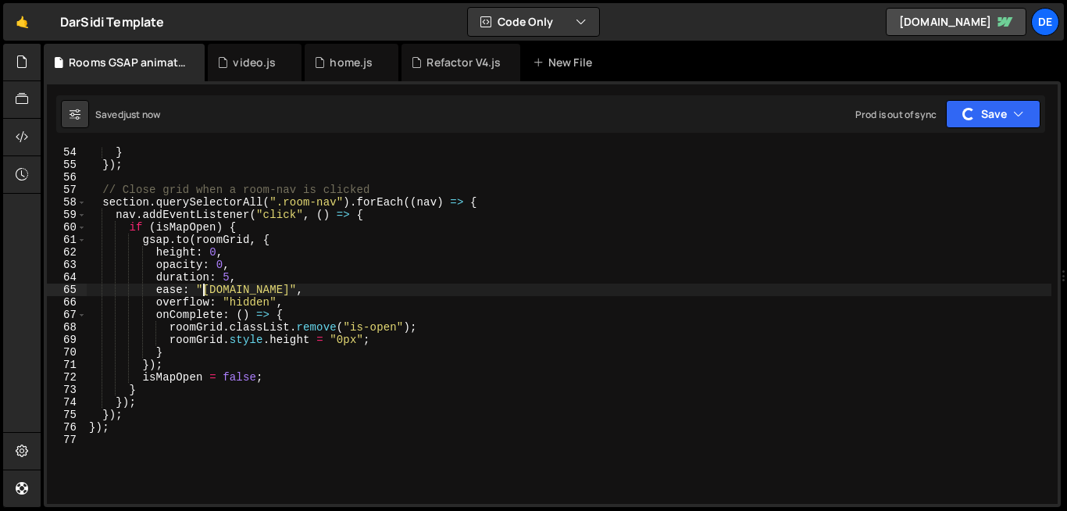
click at [205, 294] on div "} }) ; // Close grid when a room-nav is clicked section . querySelectorAll ( ".…" at bounding box center [569, 337] width 966 height 382
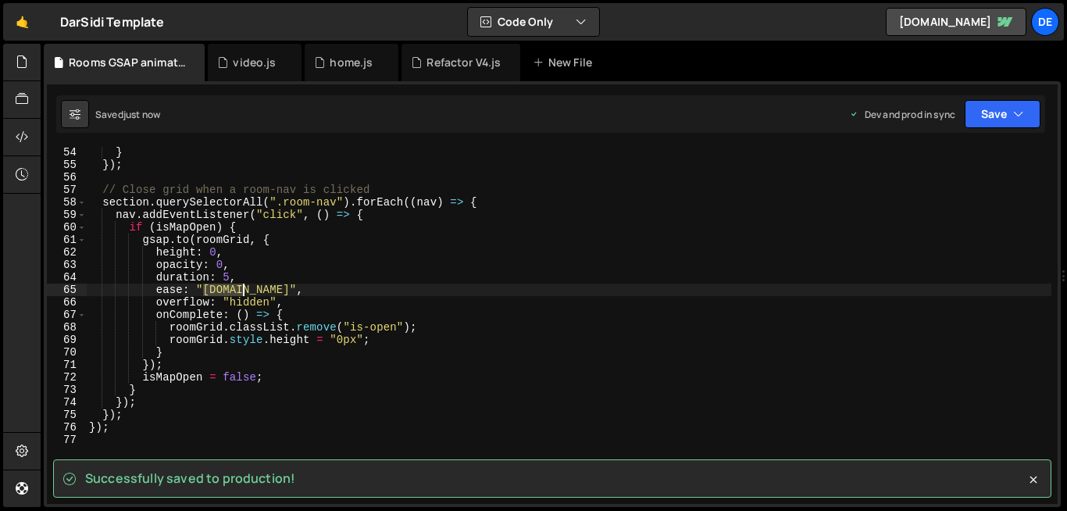
drag, startPoint x: 205, startPoint y: 294, endPoint x: 244, endPoint y: 286, distance: 39.8
click at [244, 286] on div "} }) ; // Close grid when a room-nav is clicked section . querySelectorAll ( ".…" at bounding box center [569, 337] width 966 height 382
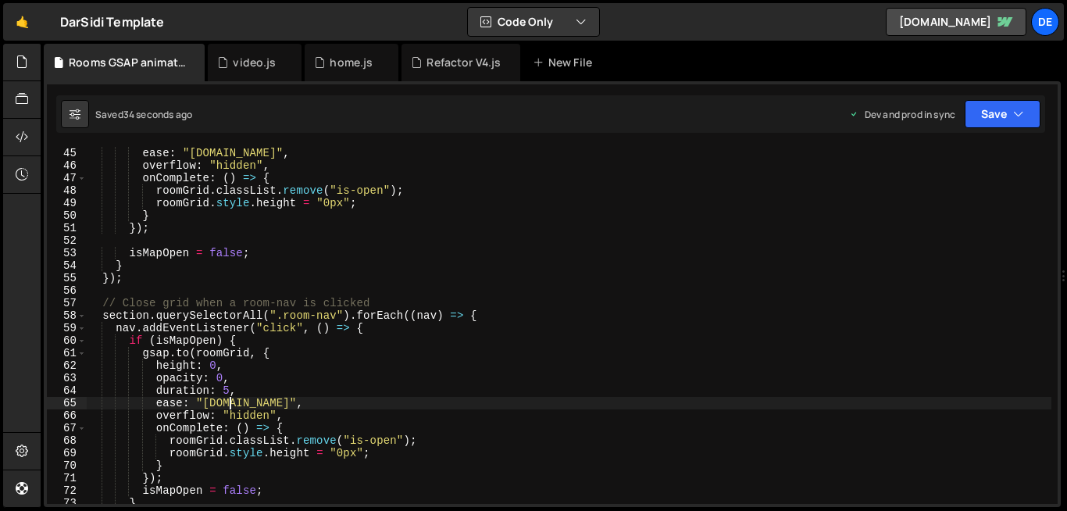
scroll to position [550, 0]
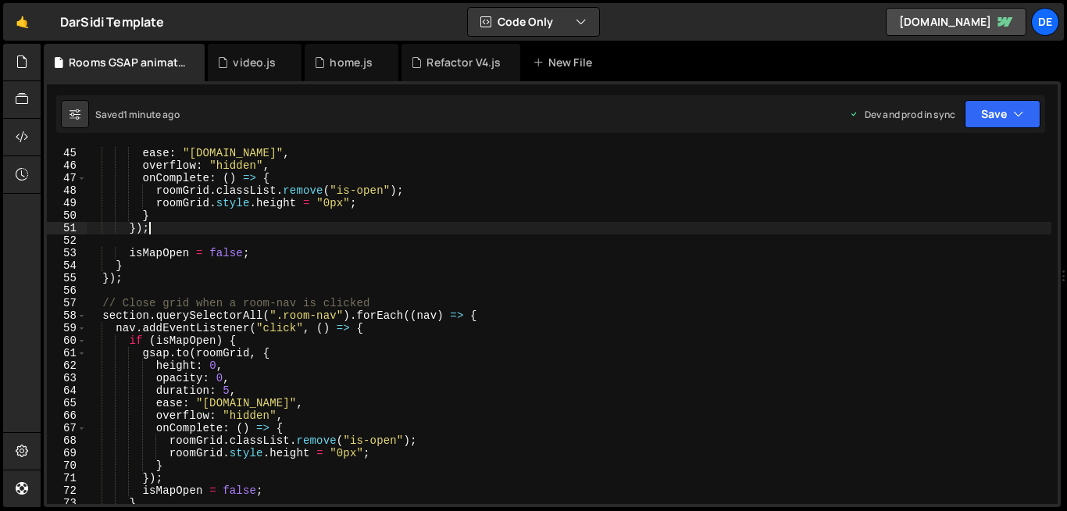
click at [604, 225] on div "duration : 0.6 , ease : "[DOMAIN_NAME]" , overflow : "hidden" , onComplete : ( …" at bounding box center [569, 325] width 966 height 382
type textarea "});"
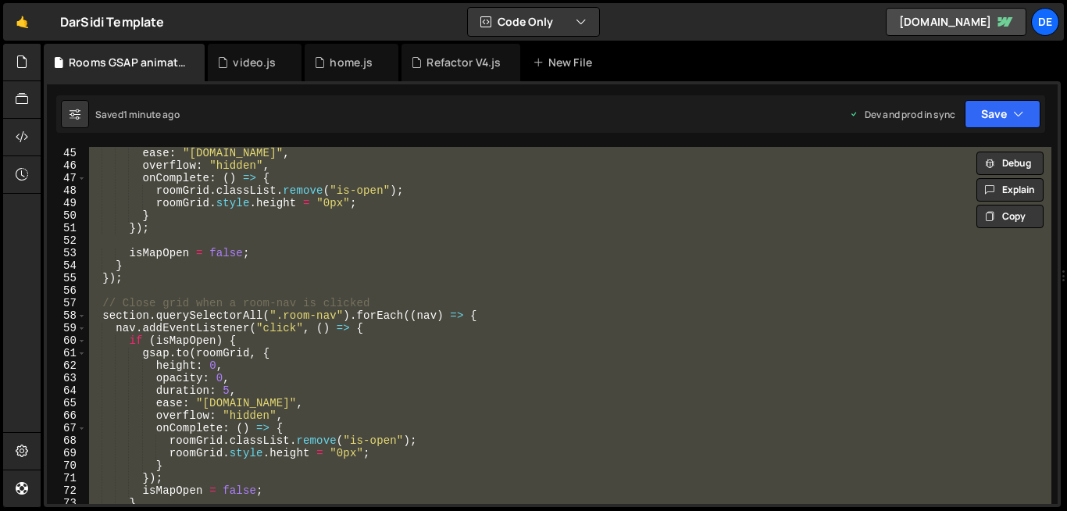
paste textarea
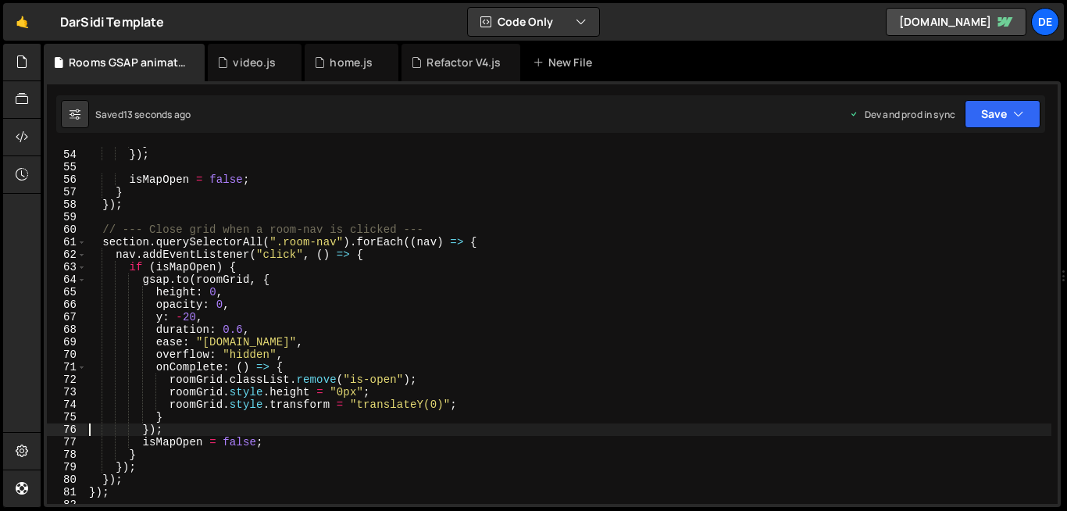
scroll to position [658, 0]
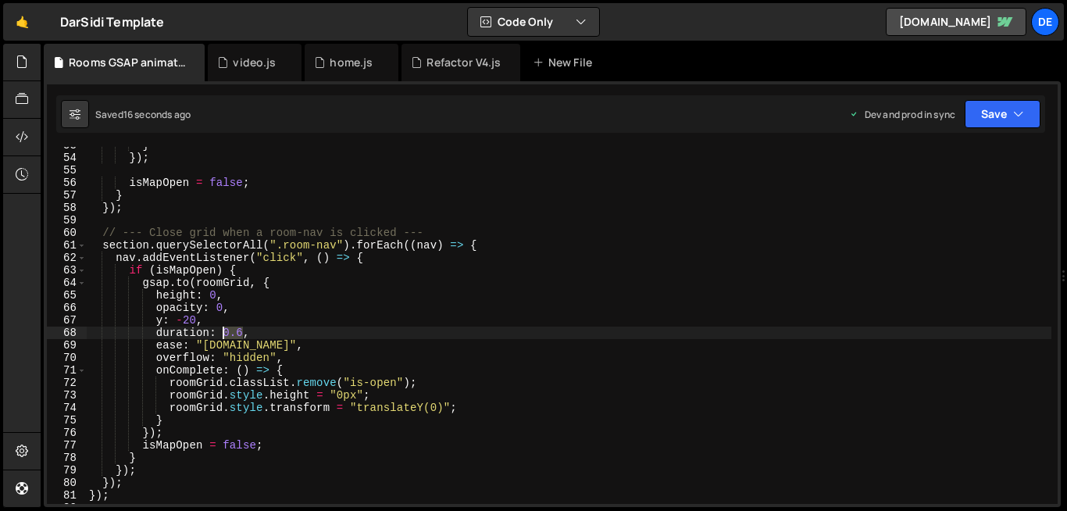
drag, startPoint x: 244, startPoint y: 334, endPoint x: 226, endPoint y: 339, distance: 18.6
click at [226, 339] on div "} }) ; isMapOpen = false ; } }) ; // --- Close grid when a room-nav is clicked …" at bounding box center [569, 330] width 966 height 382
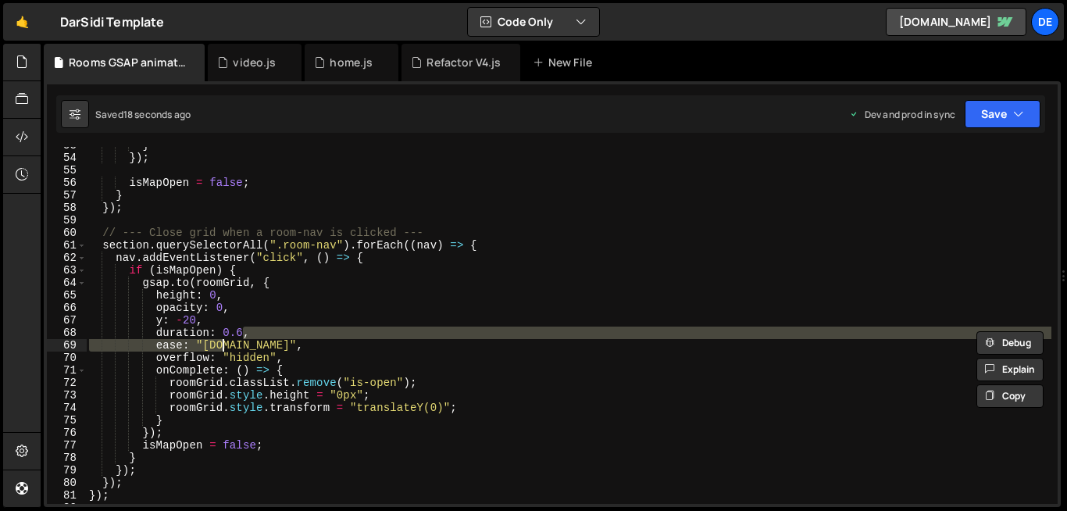
click at [221, 325] on div "} }) ; isMapOpen = false ; } }) ; // --- Close grid when a room-nav is clicked …" at bounding box center [569, 330] width 966 height 382
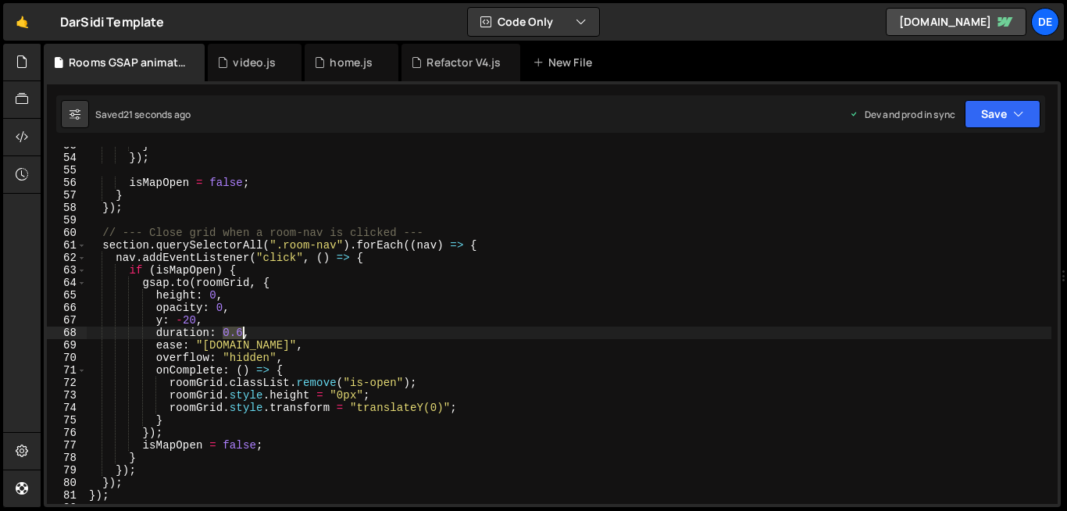
drag, startPoint x: 223, startPoint y: 331, endPoint x: 242, endPoint y: 333, distance: 18.8
click at [242, 333] on div "} }) ; isMapOpen = false ; } }) ; // --- Close grid when a room-nav is clicked …" at bounding box center [569, 330] width 966 height 382
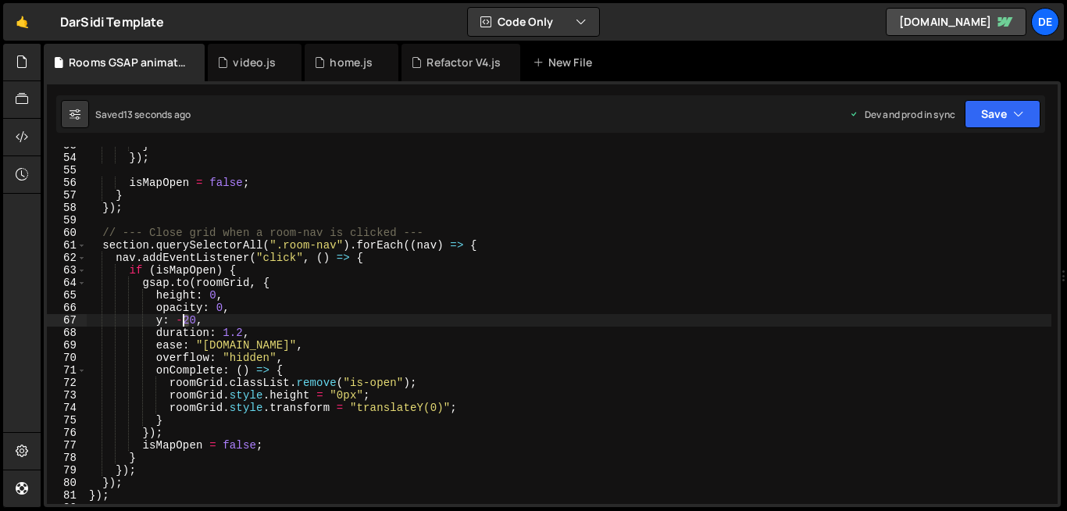
click at [188, 317] on div "} }) ; isMapOpen = false ; } }) ; // --- Close grid when a room-nav is clicked …" at bounding box center [569, 330] width 966 height 382
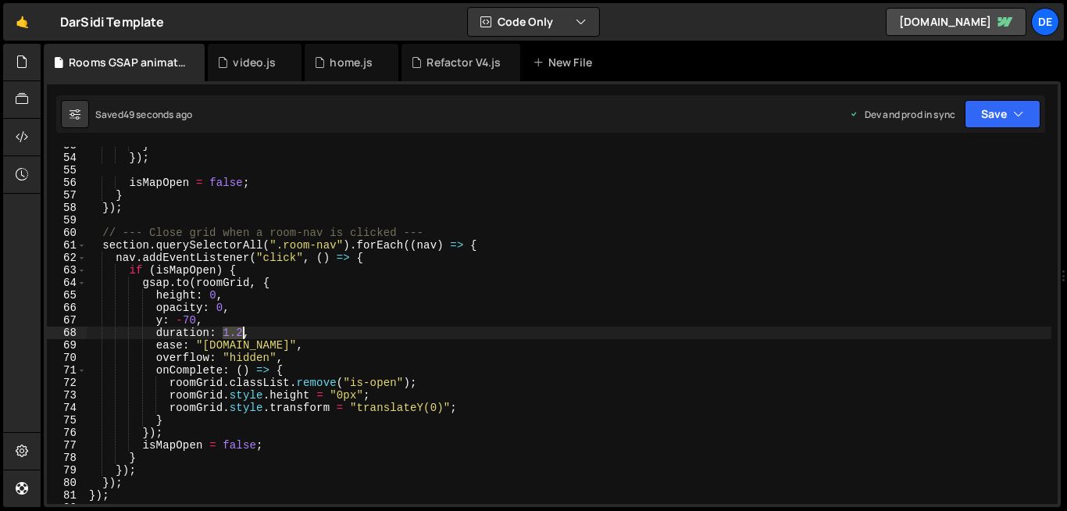
drag, startPoint x: 222, startPoint y: 332, endPoint x: 241, endPoint y: 333, distance: 18.8
click at [241, 333] on div "} }) ; isMapOpen = false ; } }) ; // --- Close grid when a room-nav is clicked …" at bounding box center [569, 330] width 966 height 382
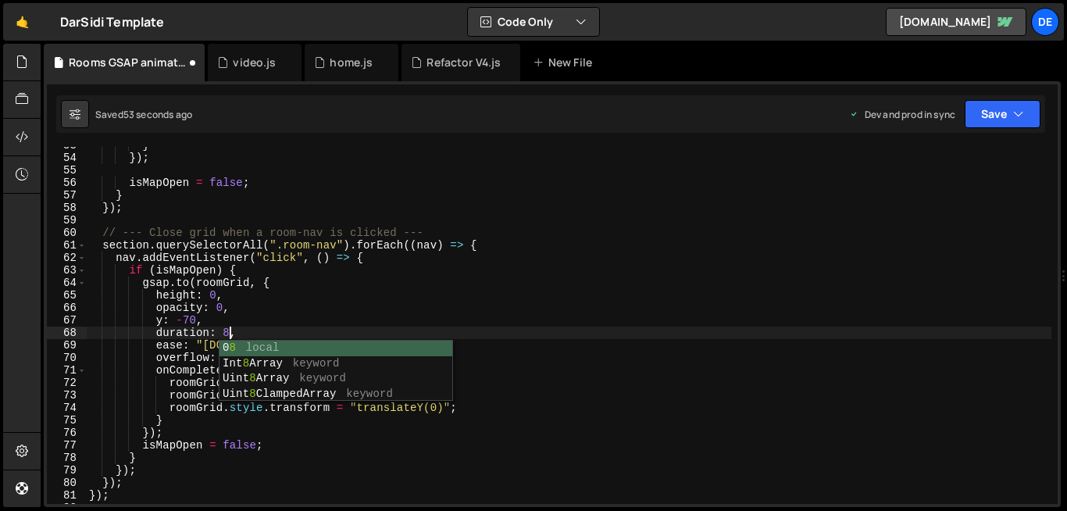
scroll to position [0, 9]
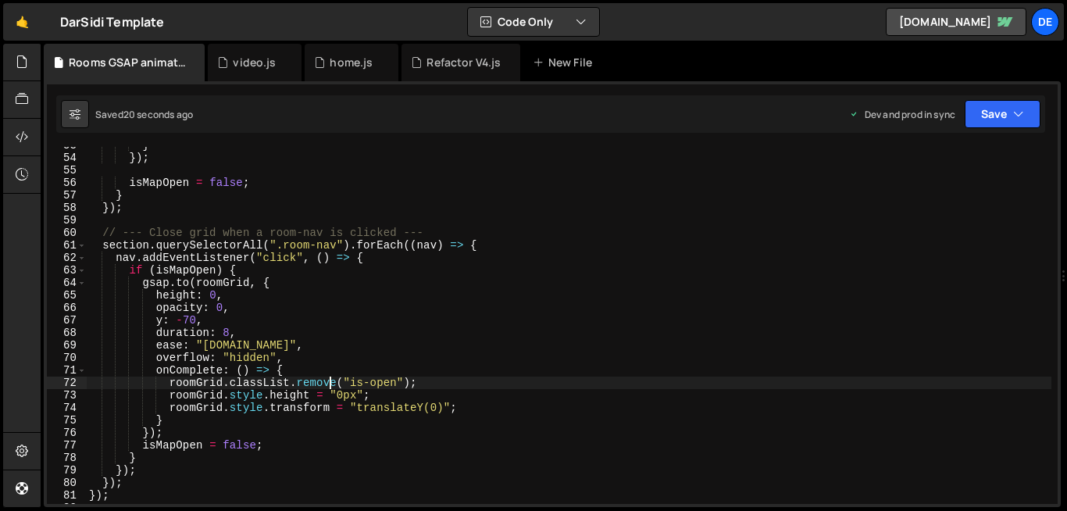
click at [331, 380] on div "} }) ; isMapOpen = false ; } }) ; // --- Close grid when a room-nav is clicked …" at bounding box center [569, 330] width 966 height 382
click at [331, 380] on div "} }) ; isMapOpen = false ; } }) ; // --- Close grid when a room-nav is clicked …" at bounding box center [569, 325] width 966 height 357
click at [185, 319] on div "} }) ; isMapOpen = false ; } }) ; // --- Close grid when a room-nav is clicked …" at bounding box center [569, 330] width 966 height 382
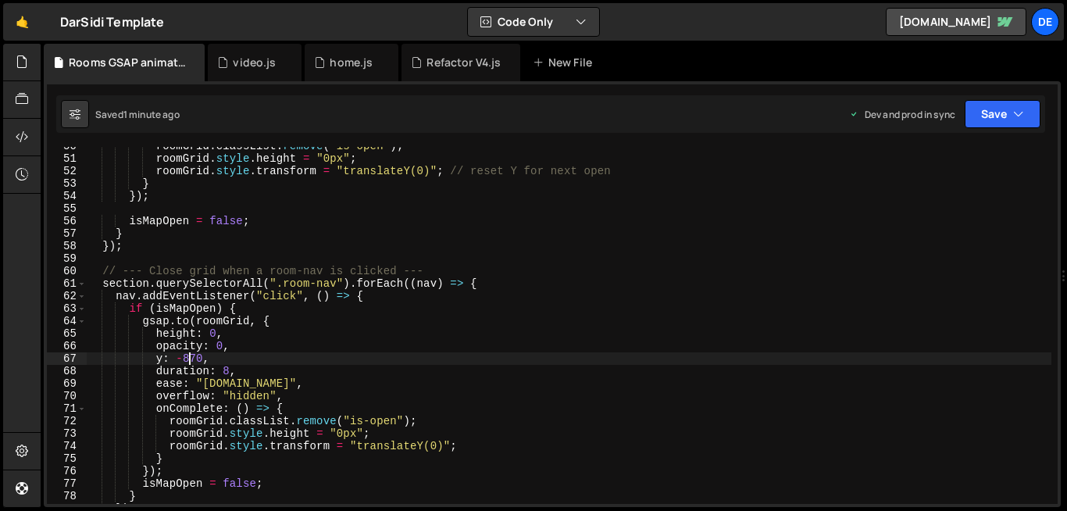
scroll to position [620, 0]
click at [406, 424] on div "roomGrid . classList . remove ( "is-open" ) ; roomGrid . style . height = "0px"…" at bounding box center [569, 331] width 966 height 382
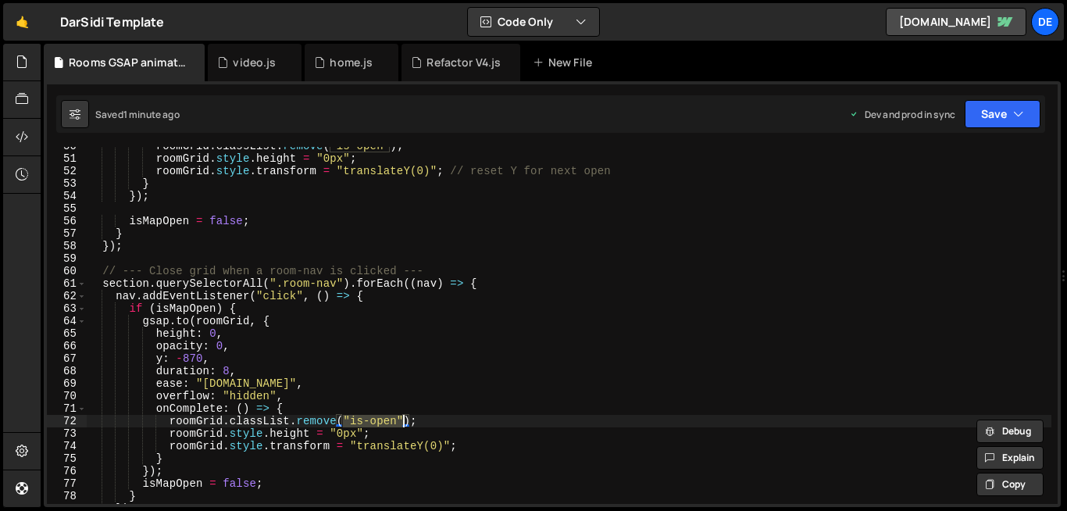
click at [406, 424] on div "roomGrid . classList . remove ( "is-open" ) ; roomGrid . style . height = "0px"…" at bounding box center [569, 331] width 966 height 382
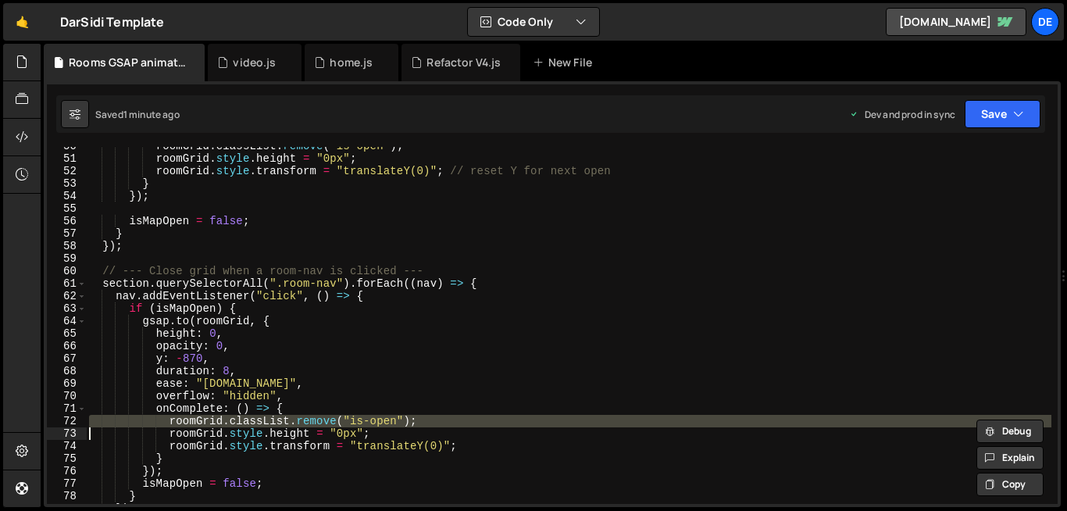
click at [406, 424] on div "roomGrid . classList . remove ( "is-open" ) ; roomGrid . style . height = "0px"…" at bounding box center [569, 331] width 966 height 382
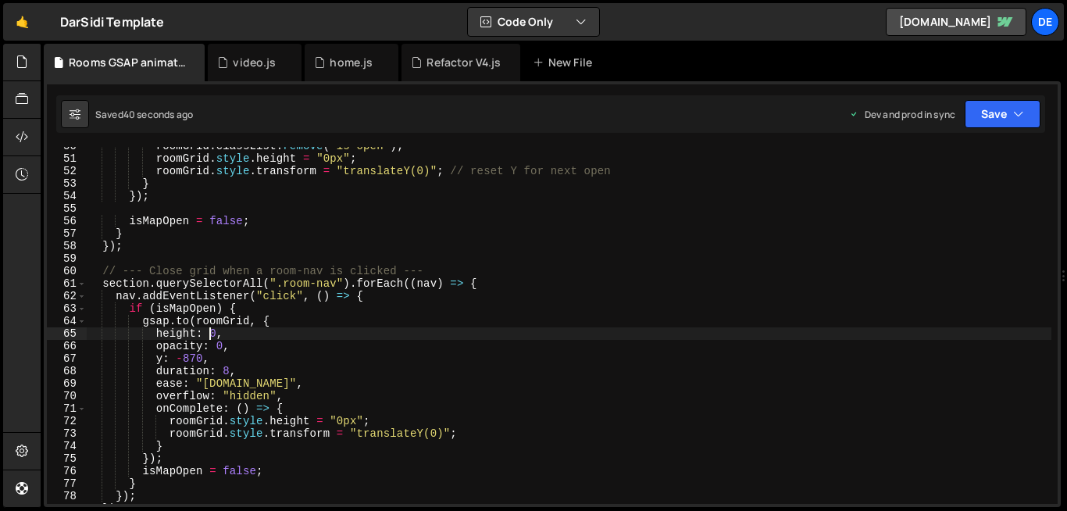
click at [209, 335] on div "roomGrid . classList . remove ( "is-open" ) ; roomGrid . style . height = "0px"…" at bounding box center [569, 331] width 966 height 382
click at [631, 247] on div "roomGrid . classList . remove ( "is-open" ) ; roomGrid . style . height = "0px"…" at bounding box center [569, 331] width 966 height 382
type textarea "});"
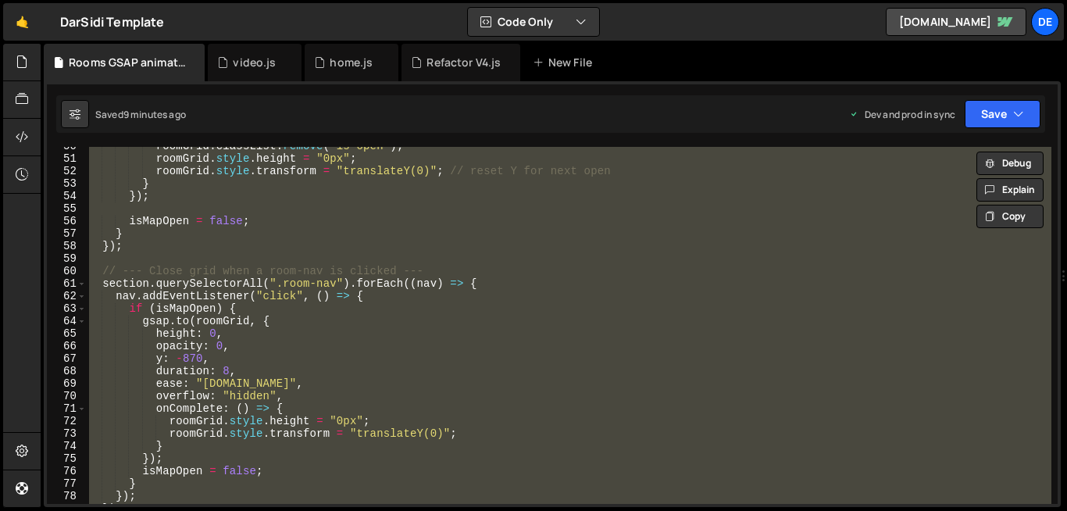
scroll to position [0, 1]
paste textarea
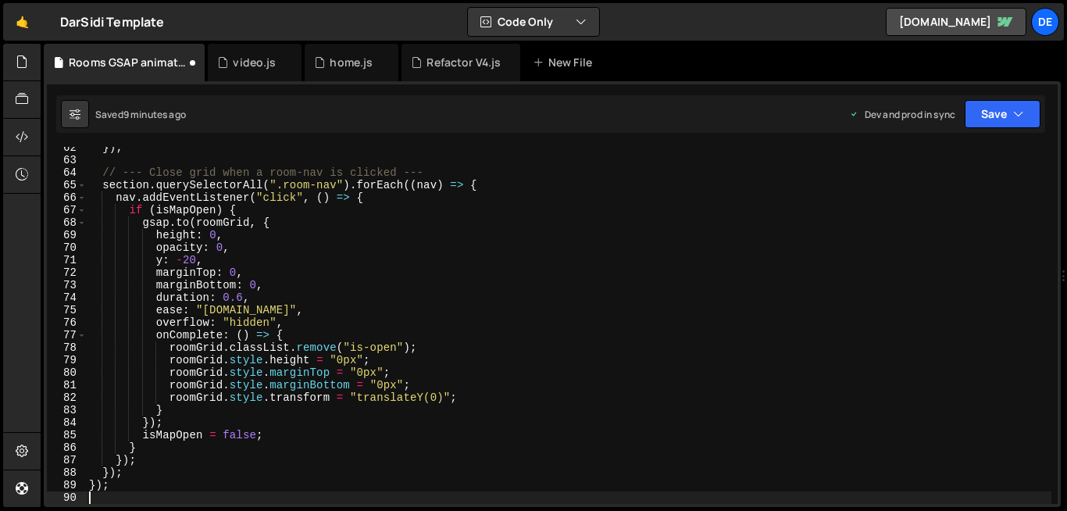
scroll to position [768, 0]
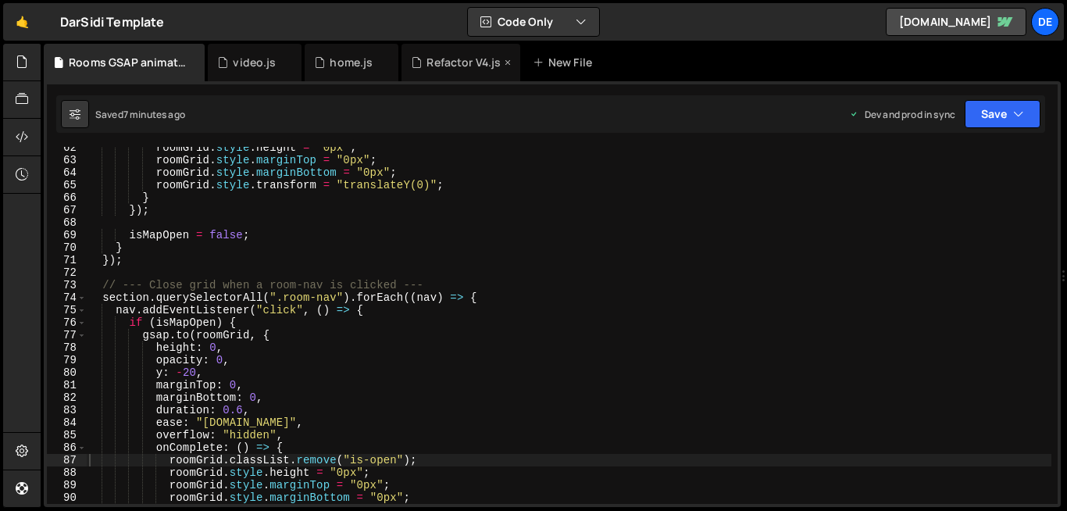
click at [442, 59] on div "Refactor V4.js" at bounding box center [464, 63] width 74 height 16
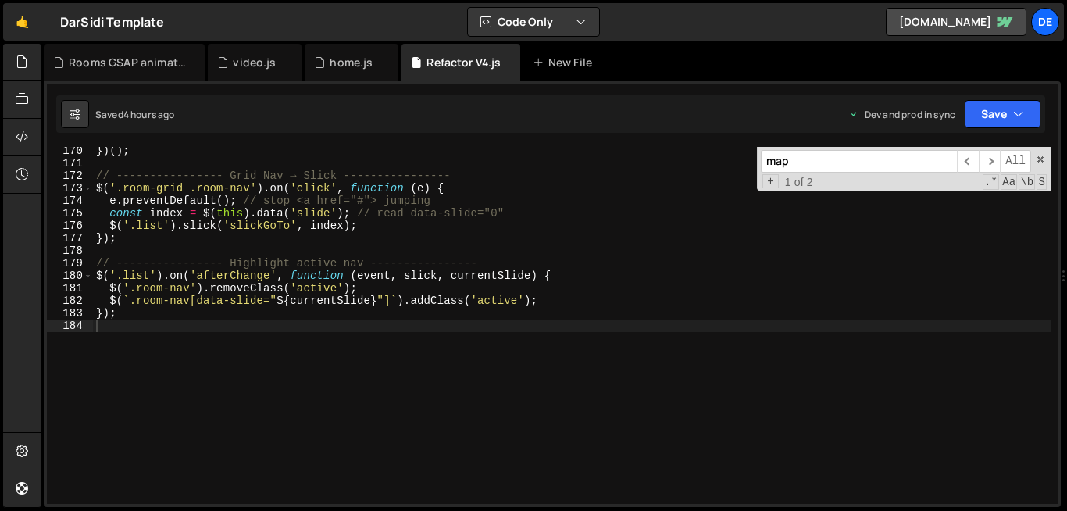
scroll to position [3517, 0]
click at [389, 409] on div "}) ( ) ; // ---------------- Grid Nav → Slick ---------------- $ ( '.room-grid …" at bounding box center [572, 336] width 959 height 382
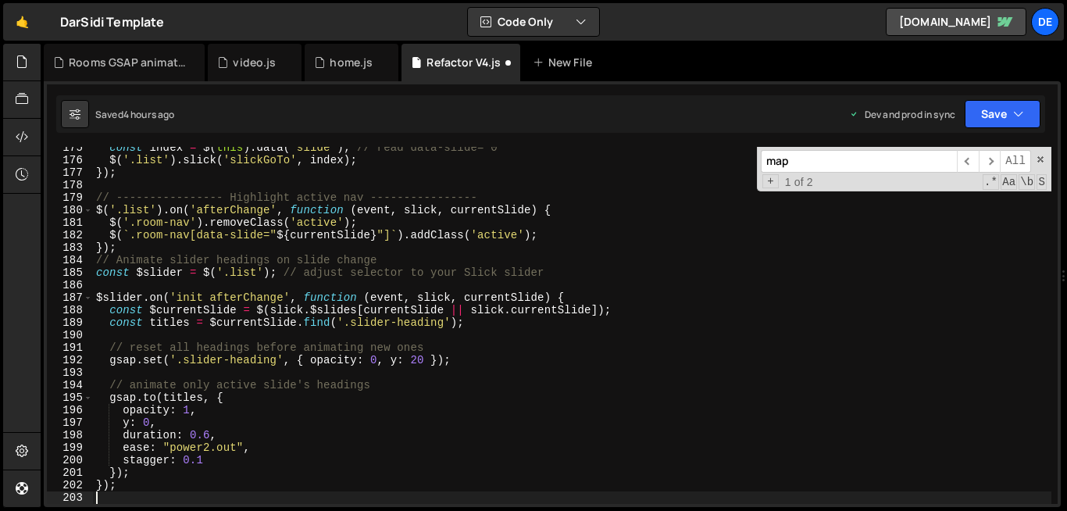
scroll to position [2181, 0]
click at [147, 66] on div "Rooms GSAP animation.js" at bounding box center [127, 63] width 117 height 16
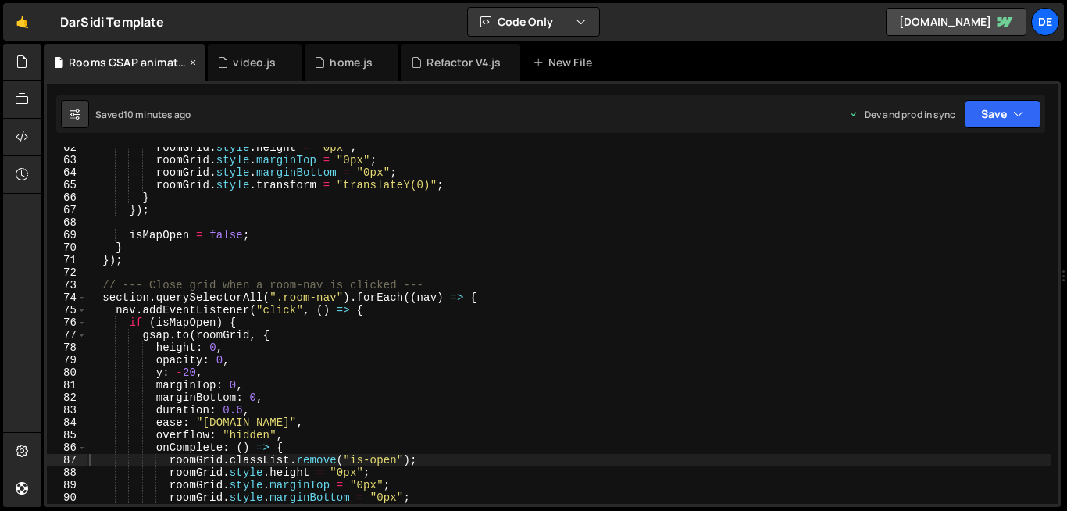
scroll to position [0, 0]
type textarea "});"
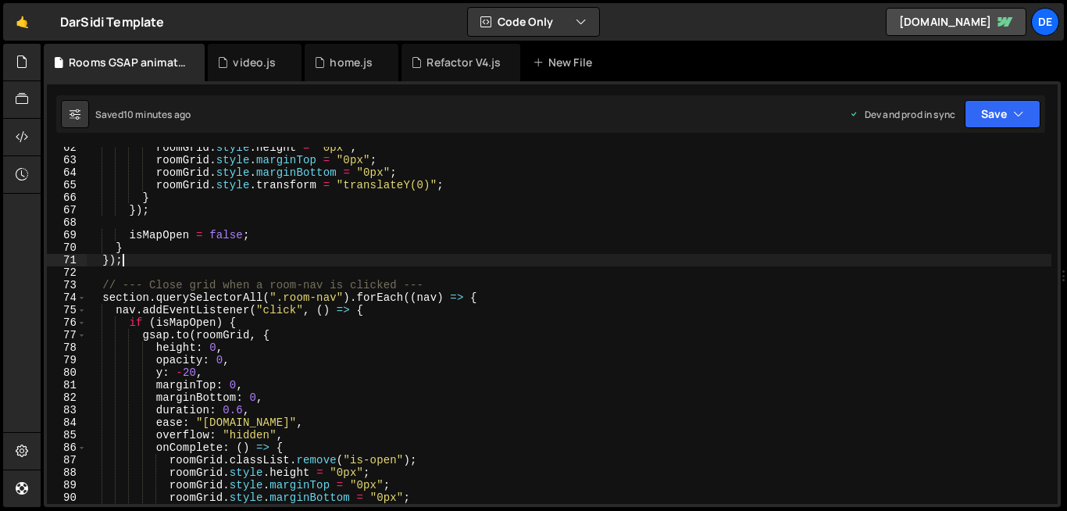
click at [320, 264] on div "roomGrid . style . height = "0px" ; roomGrid . style . marginTop = "0px" ; room…" at bounding box center [569, 332] width 966 height 382
click at [26, 51] on div at bounding box center [22, 63] width 38 height 38
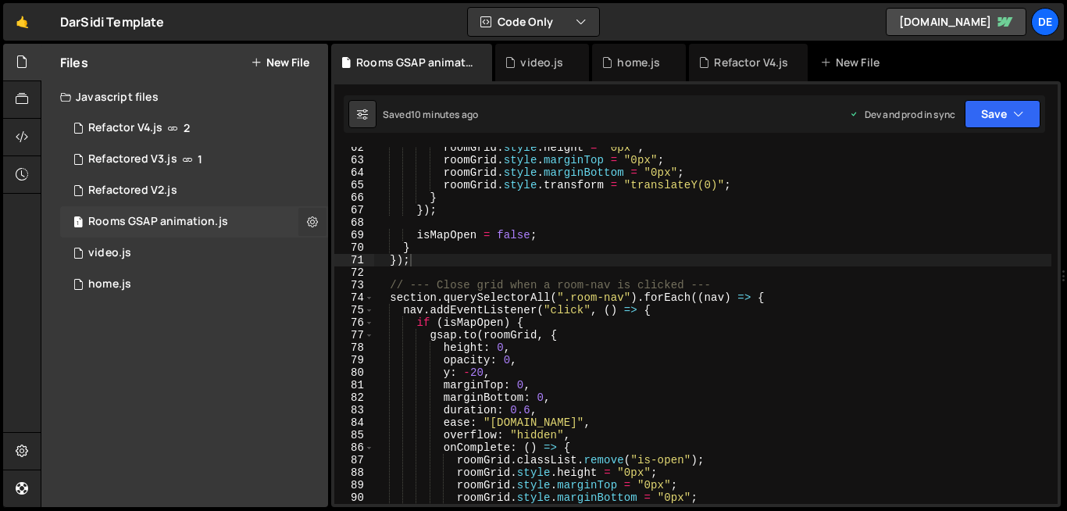
click at [312, 221] on icon at bounding box center [312, 221] width 11 height 15
type input "Rooms GSAP animation"
radio input "true"
checkbox input "true"
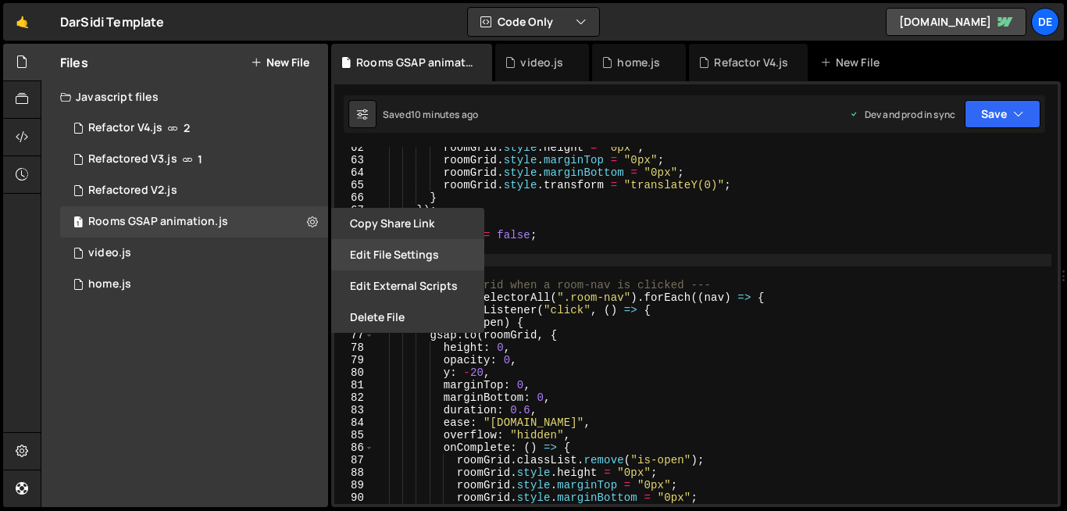
click at [377, 256] on button "Edit File Settings" at bounding box center [407, 254] width 153 height 31
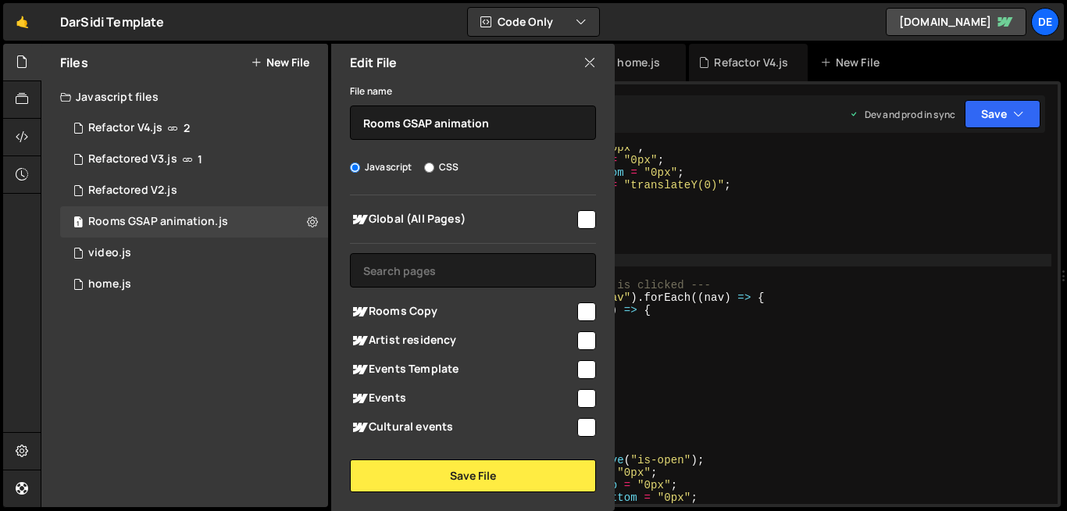
click at [586, 66] on icon at bounding box center [590, 62] width 13 height 17
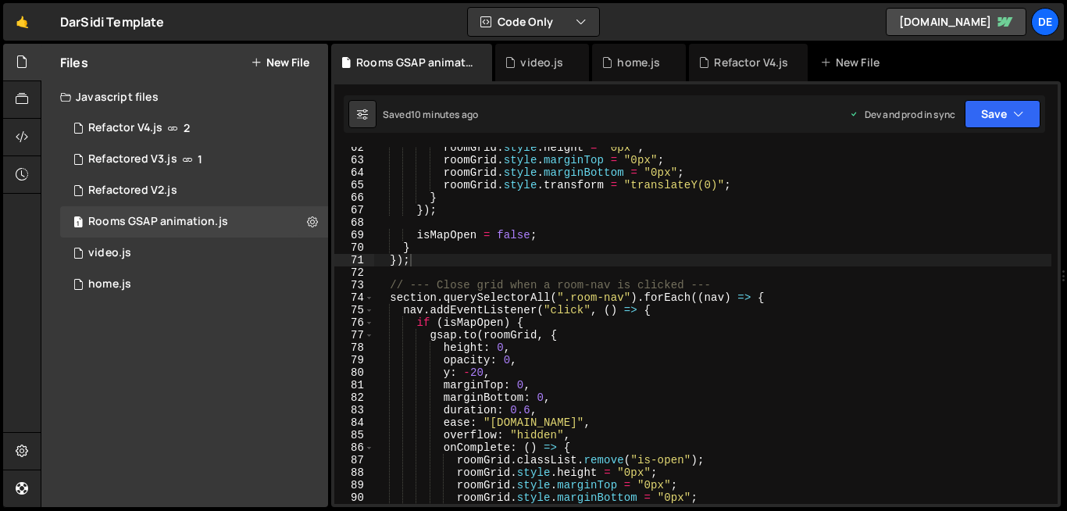
type textarea "if (isMapOpen) {"
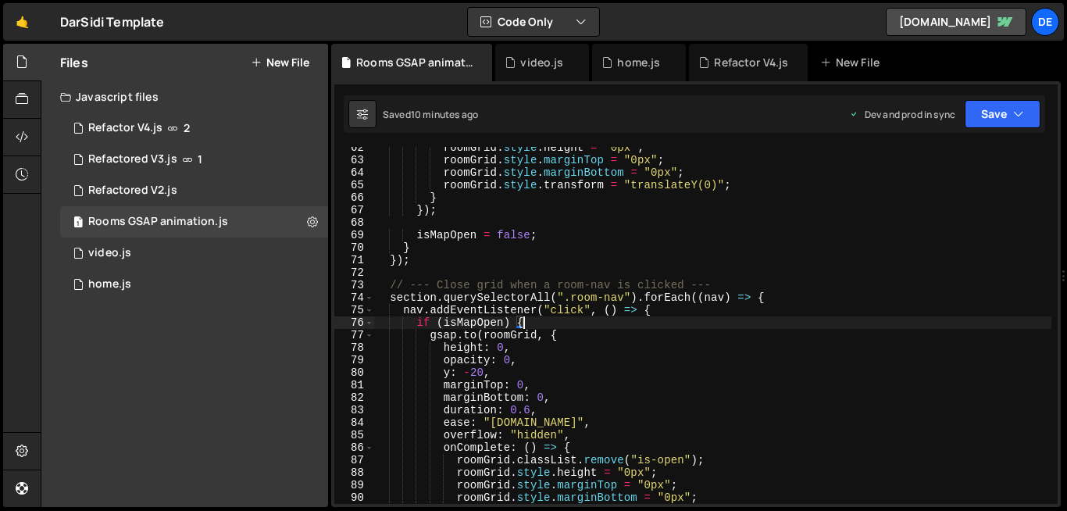
click at [547, 322] on div "roomGrid . style . height = "0px" ; roomGrid . style . marginTop = "0px" ; room…" at bounding box center [713, 332] width 678 height 382
click at [27, 76] on div at bounding box center [22, 63] width 38 height 38
